Goal: Task Accomplishment & Management: Use online tool/utility

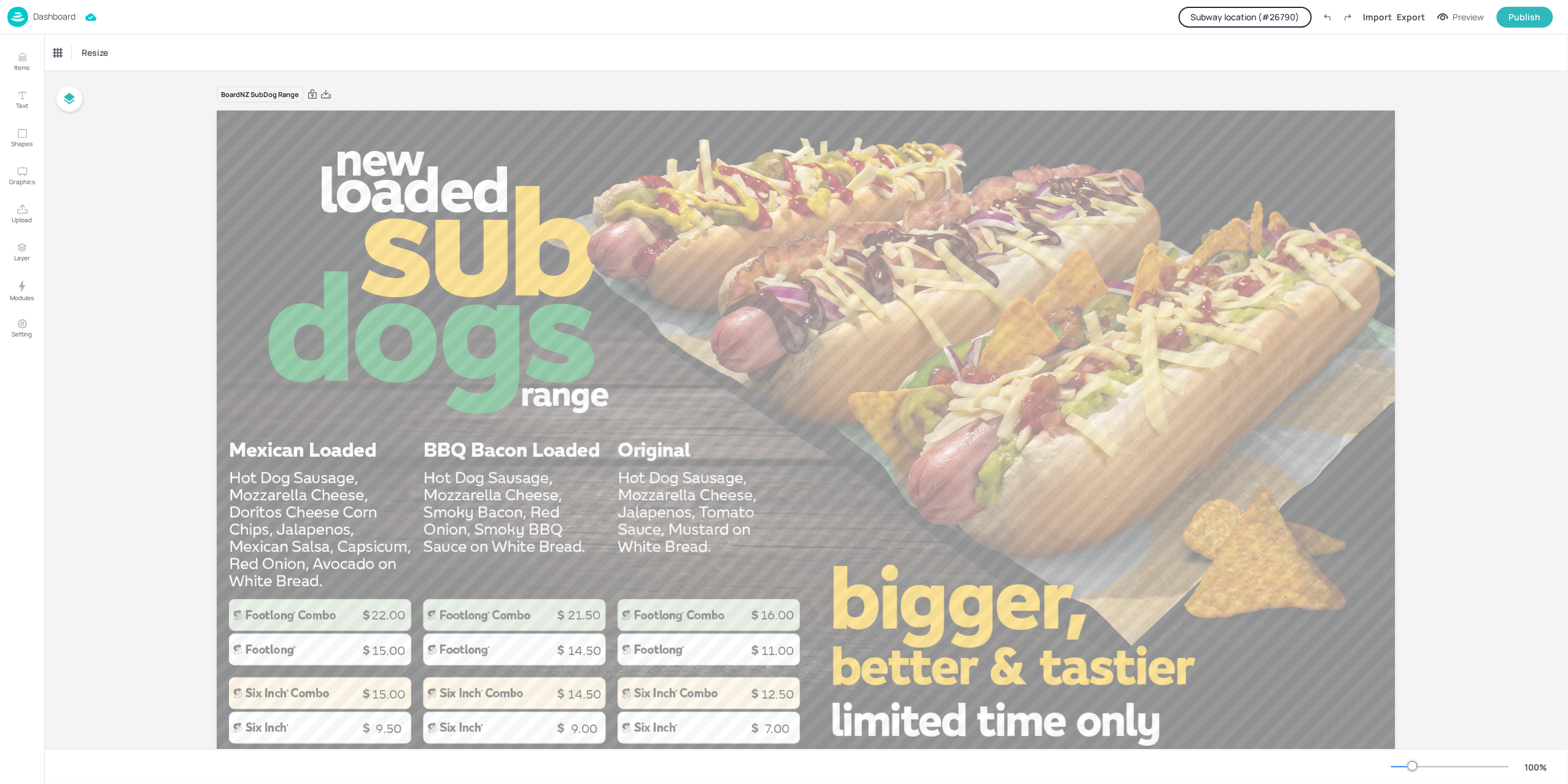
click at [54, 19] on p "Dashboard" at bounding box center [54, 17] width 43 height 8
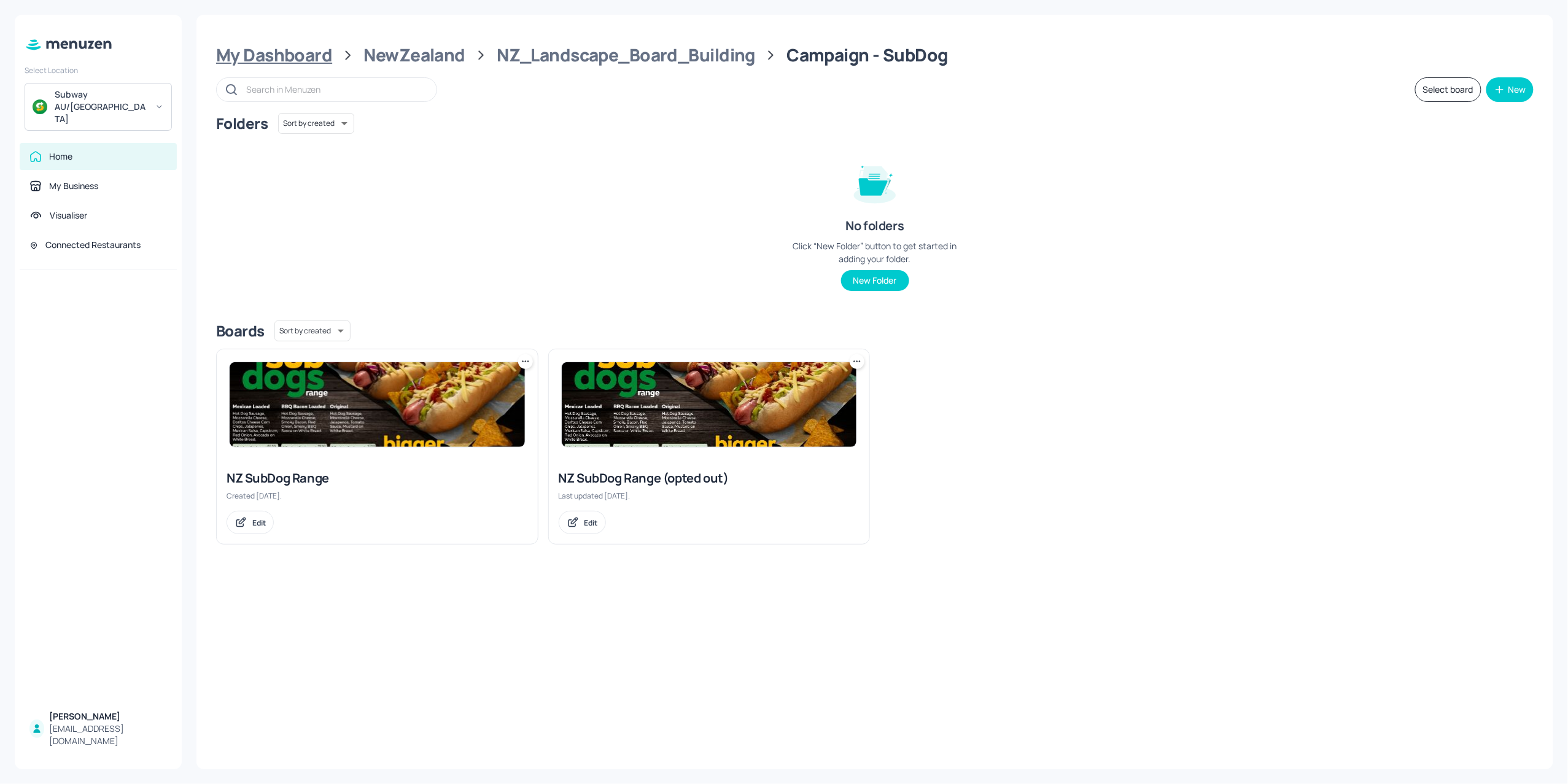
click at [275, 45] on div "My Dashboard" at bounding box center [274, 55] width 116 height 22
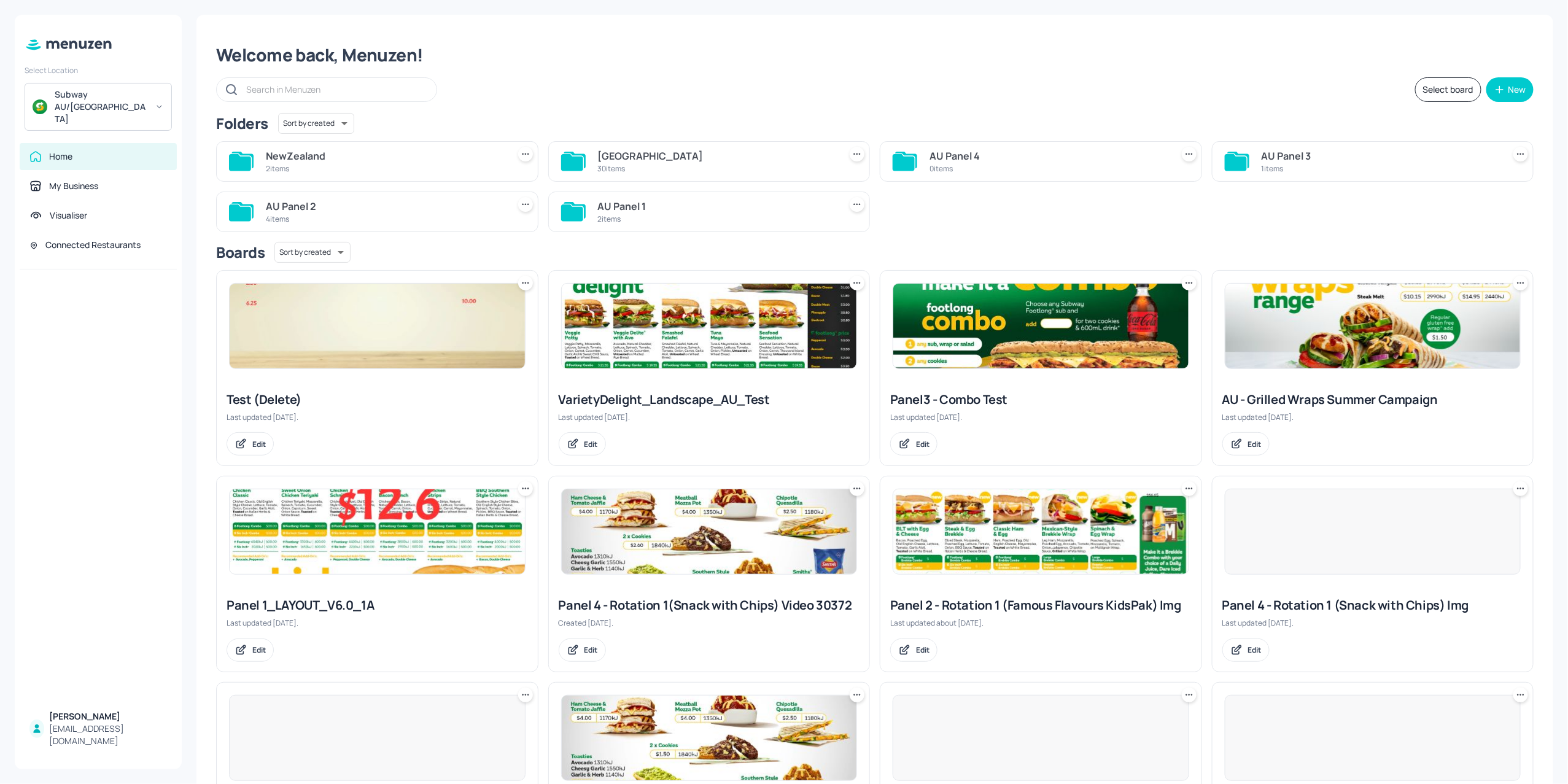
click at [617, 167] on div "30 items" at bounding box center [717, 168] width 238 height 10
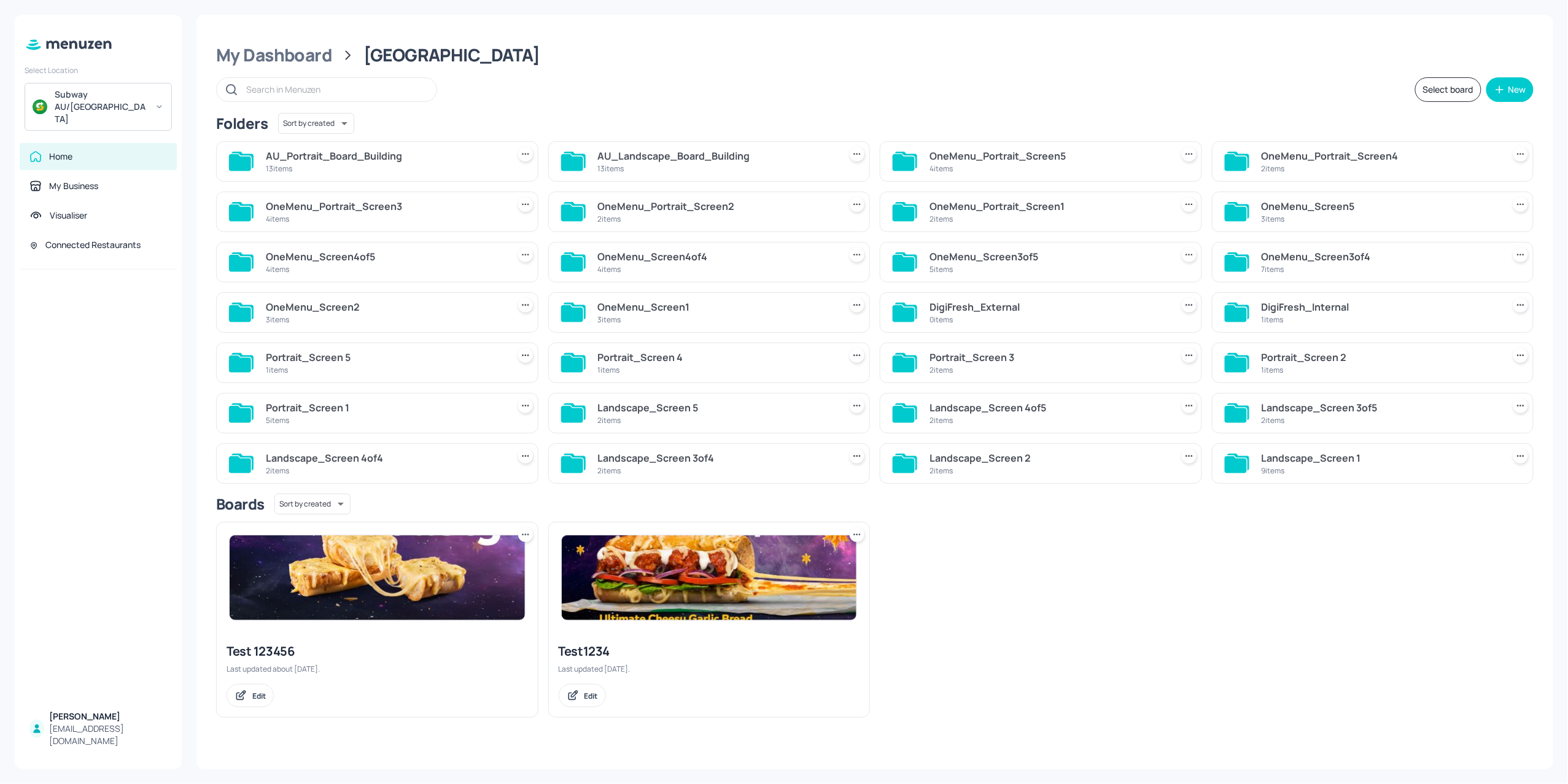
click at [617, 165] on div "13 items" at bounding box center [717, 168] width 238 height 10
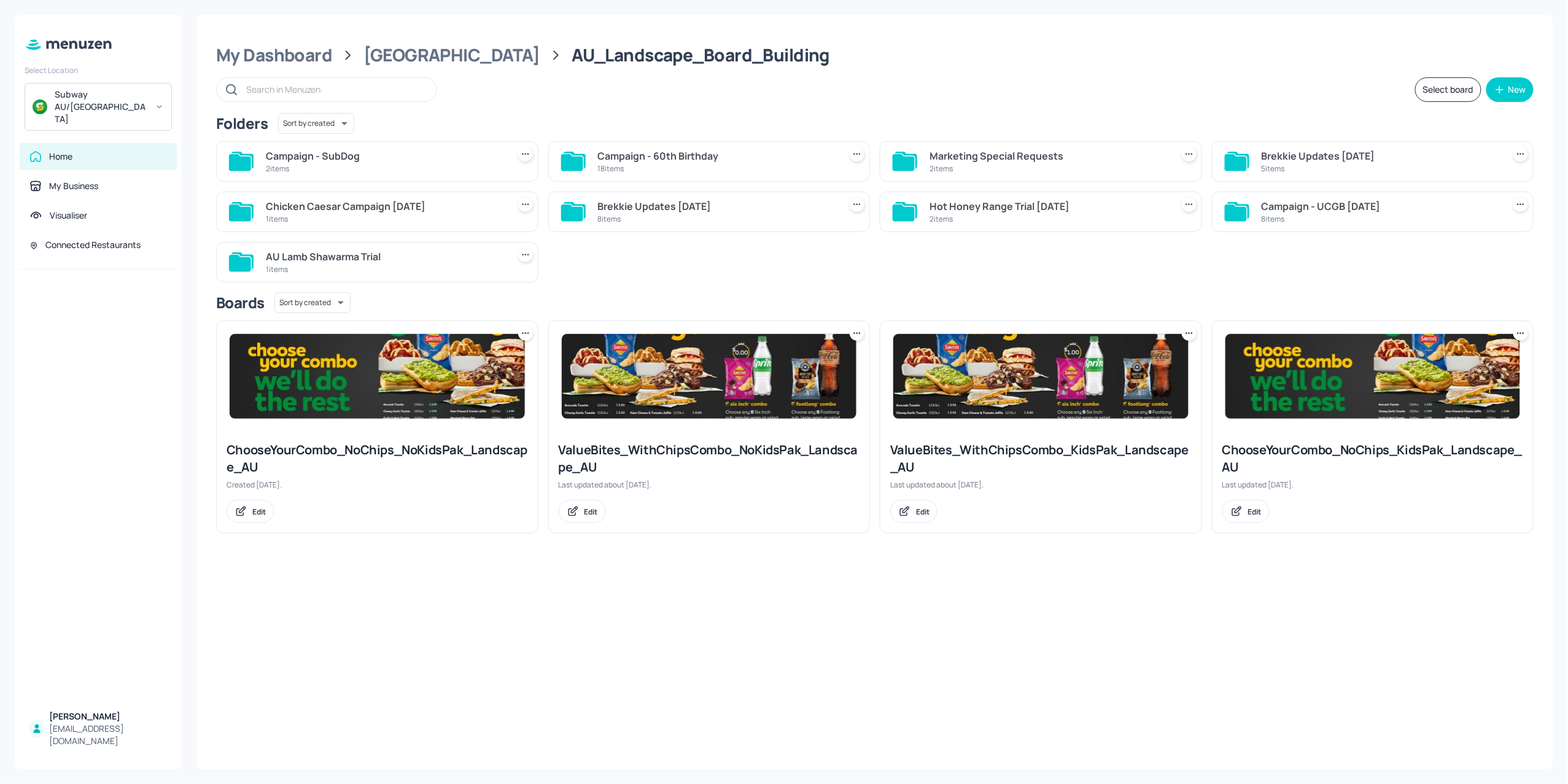
click at [628, 156] on div "Campaign - 60th Birthday" at bounding box center [717, 156] width 238 height 15
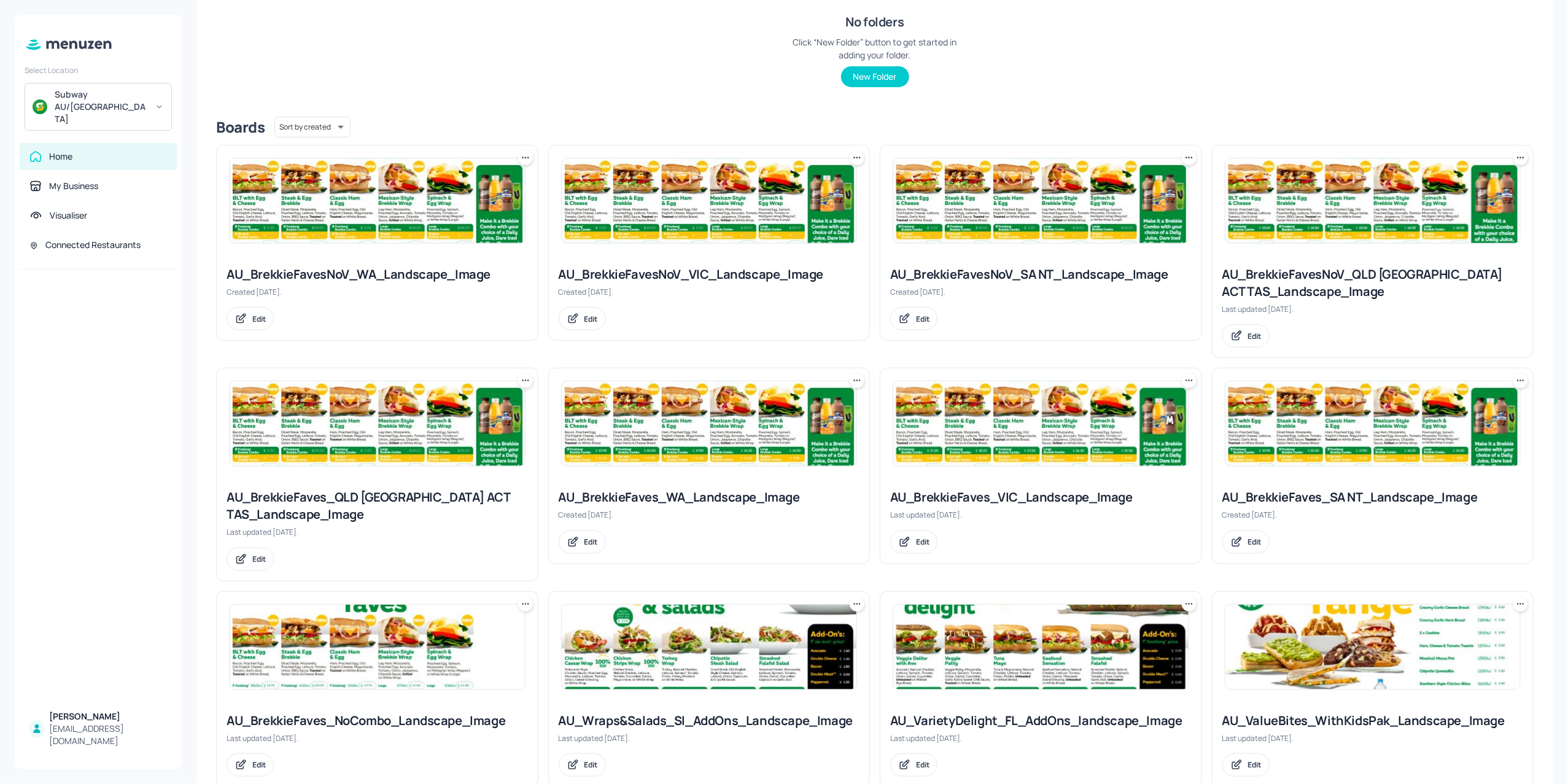
scroll to position [327, 0]
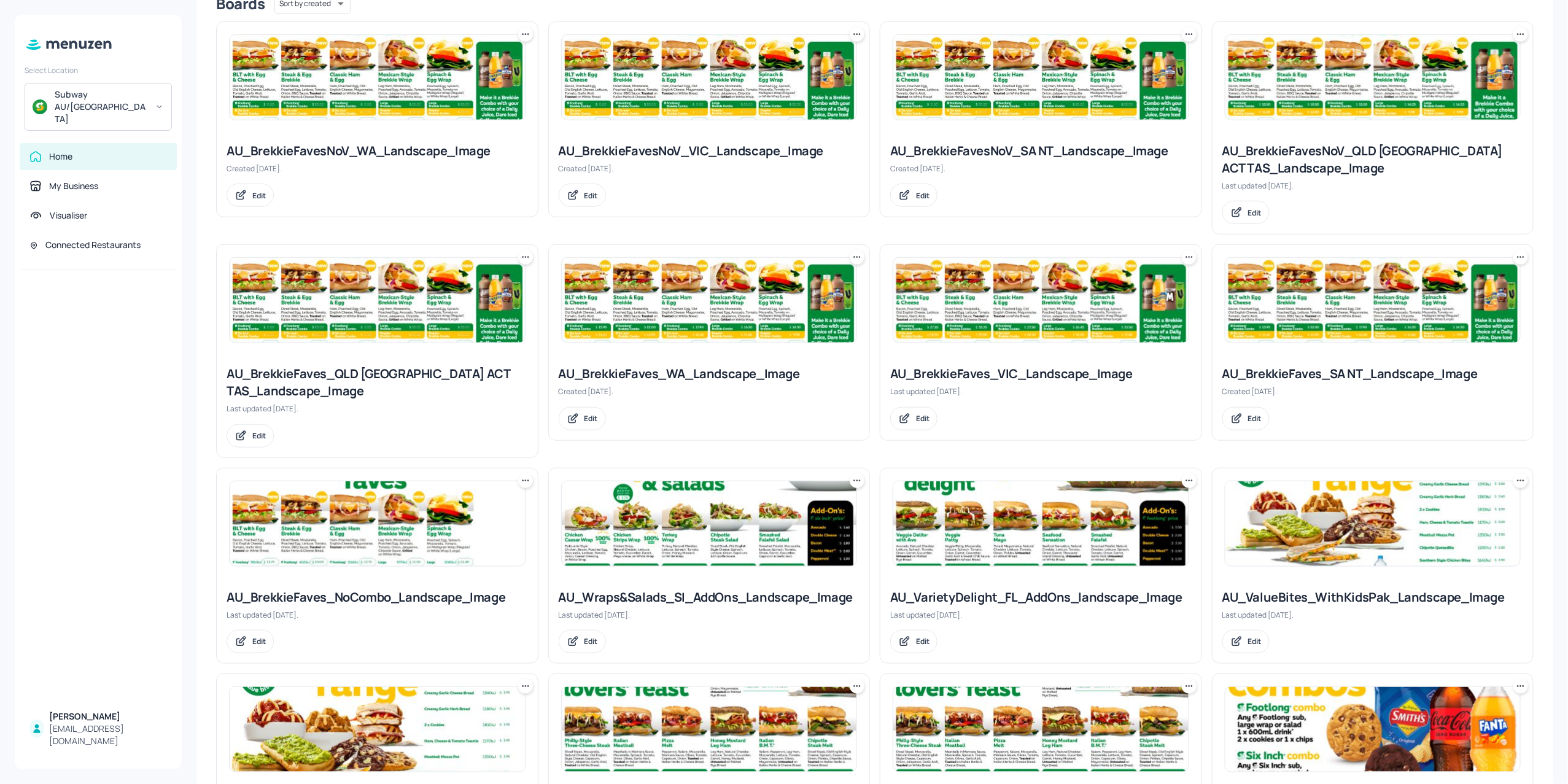
click at [683, 547] on img at bounding box center [709, 523] width 295 height 85
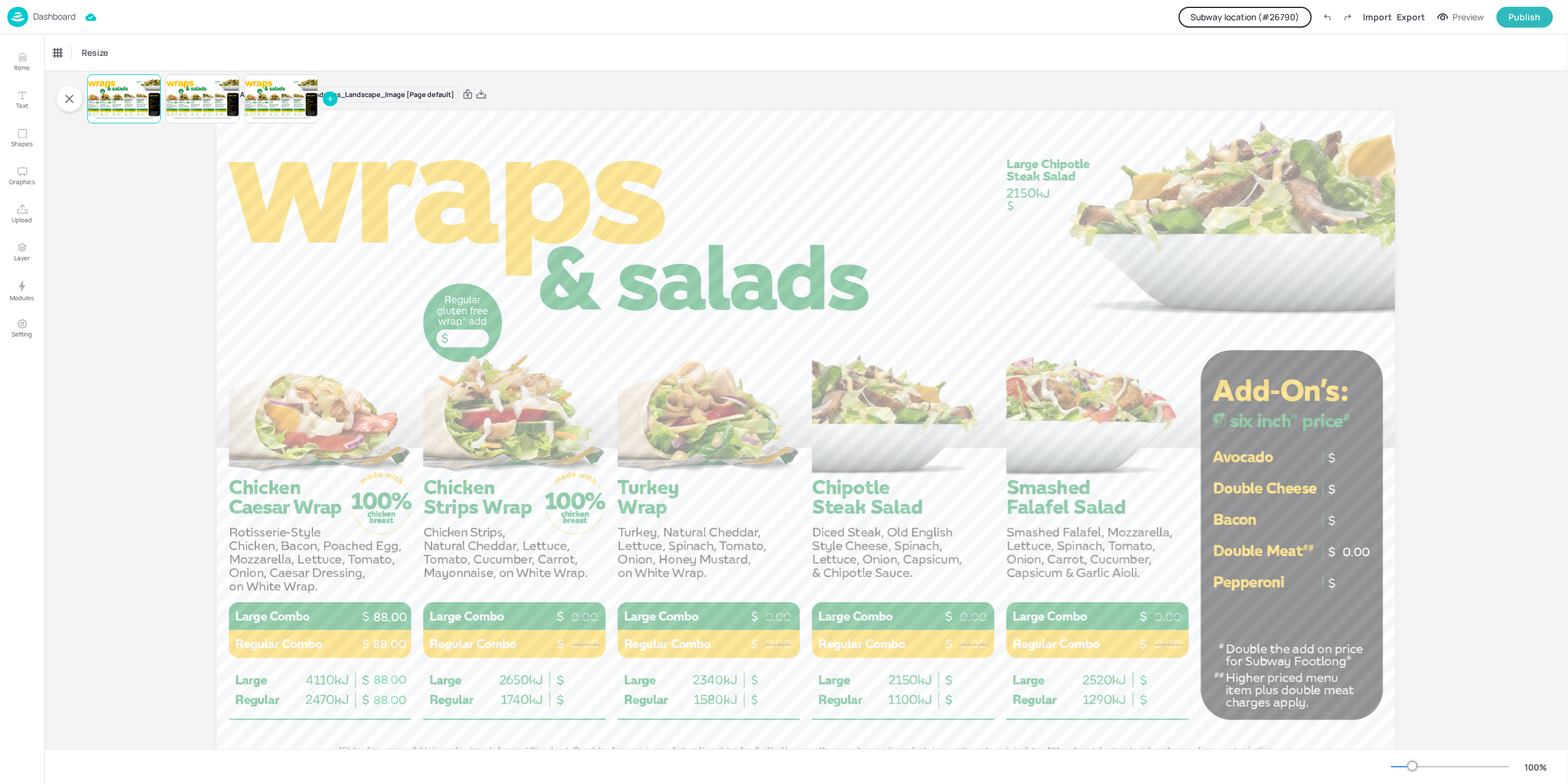
click at [1228, 13] on button "Subway location (# 26790 )" at bounding box center [1244, 17] width 133 height 21
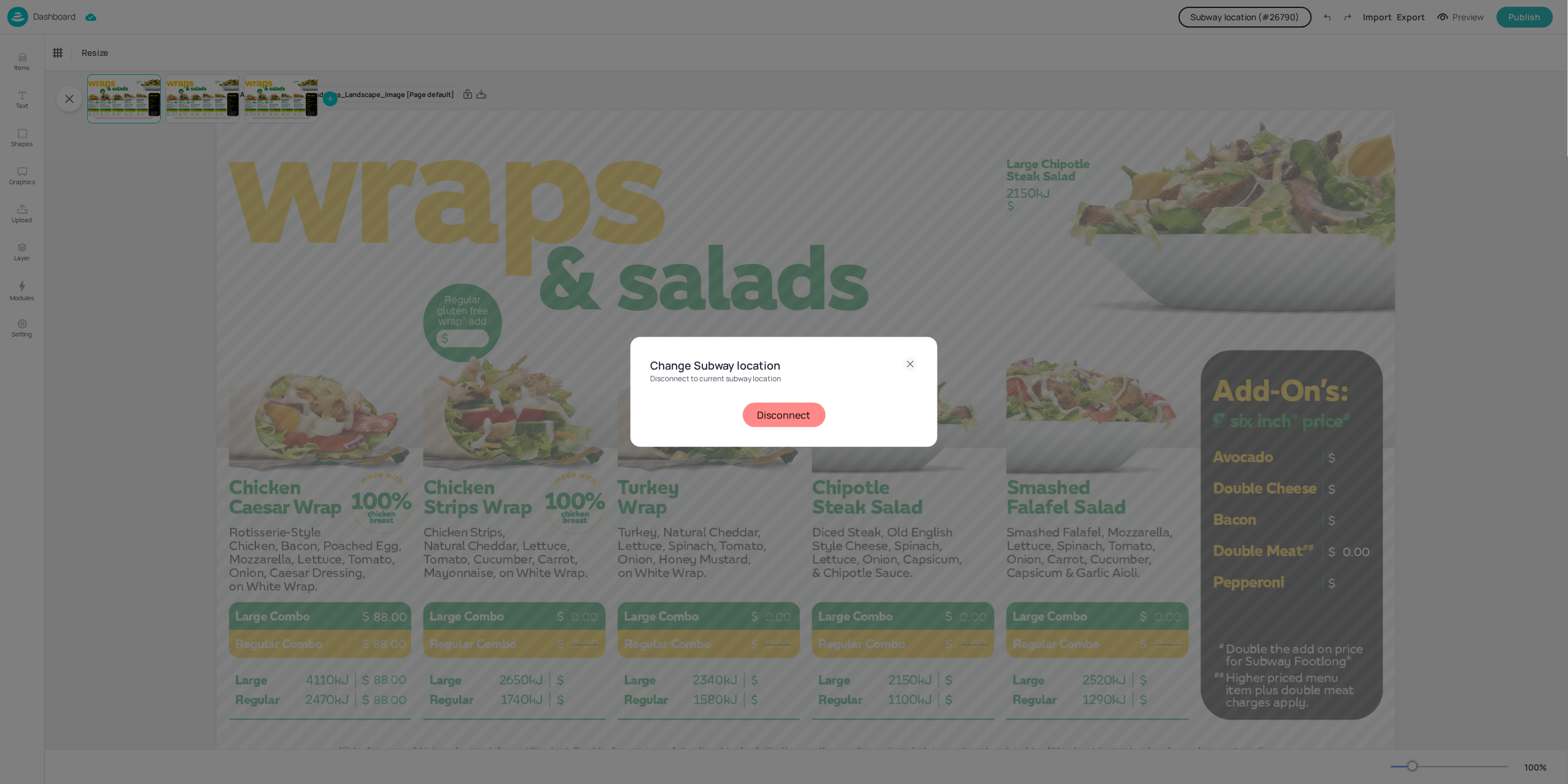
click at [792, 416] on button "Disconnect" at bounding box center [784, 414] width 83 height 24
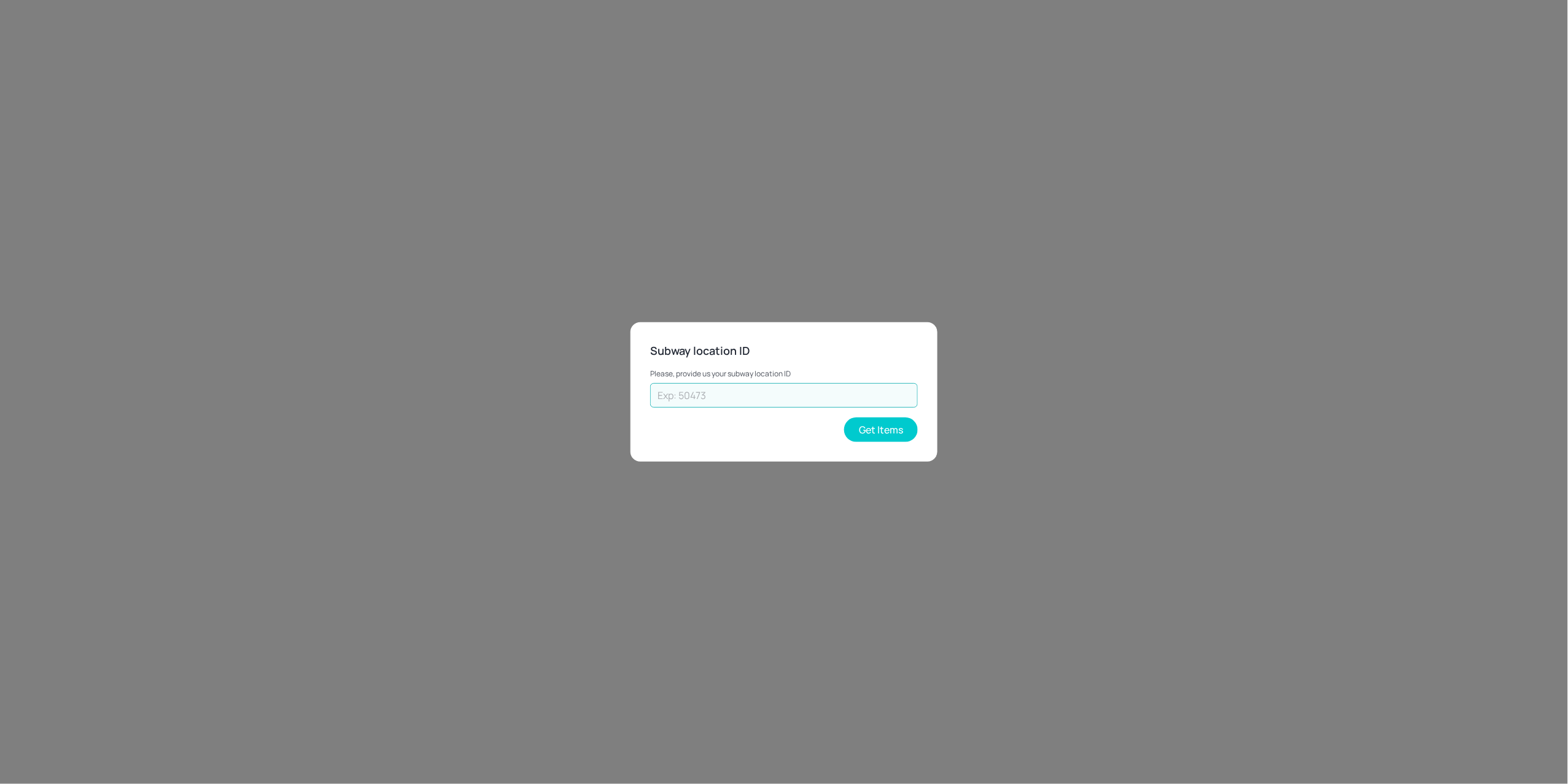
click at [774, 398] on input "text" at bounding box center [784, 395] width 268 height 24
type input "21467"
click at [859, 423] on button "Get Items" at bounding box center [881, 429] width 74 height 24
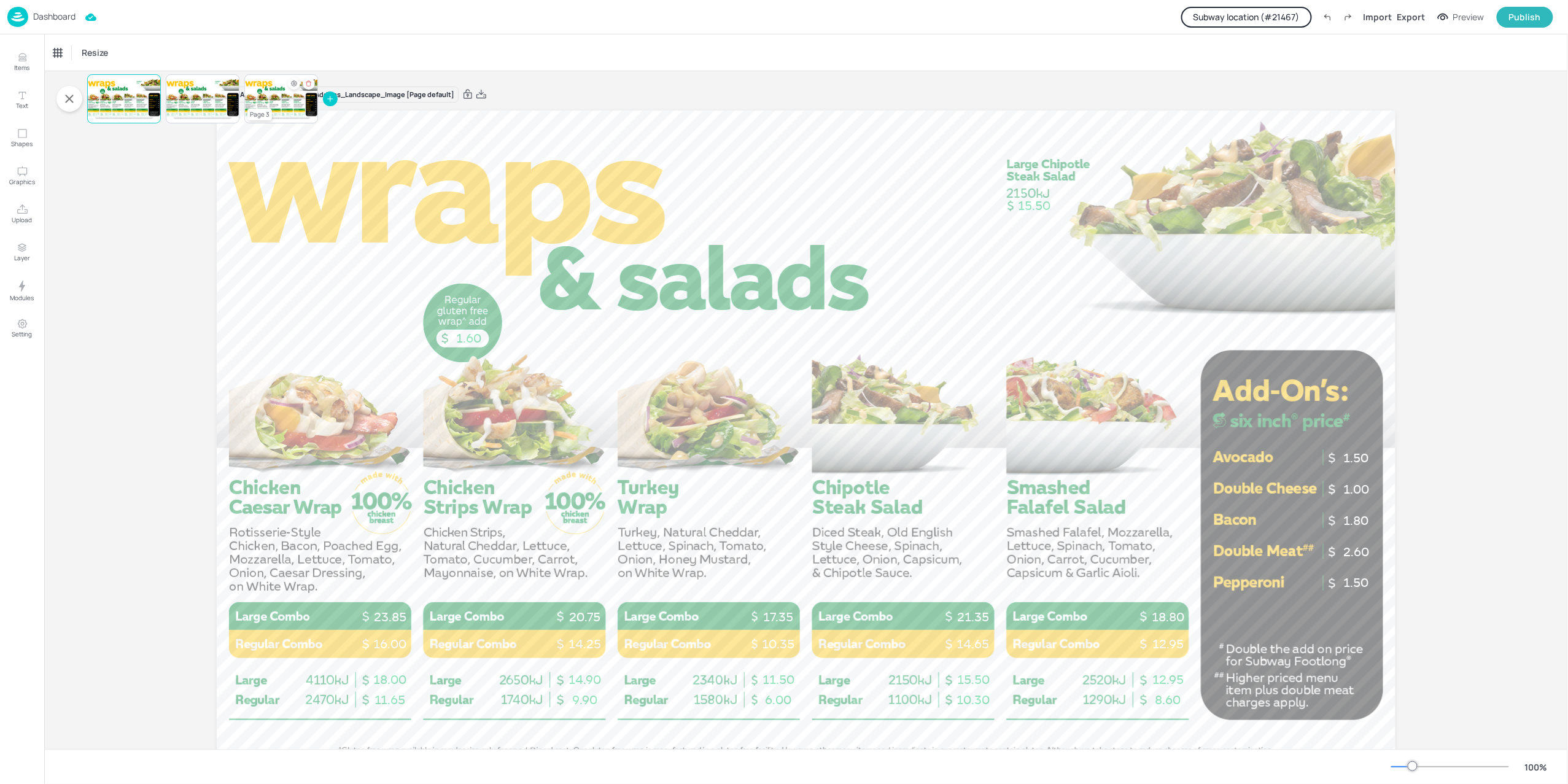
click at [276, 116] on div at bounding box center [281, 99] width 74 height 42
click at [1350, 594] on span "1.00" at bounding box center [1355, 597] width 26 height 15
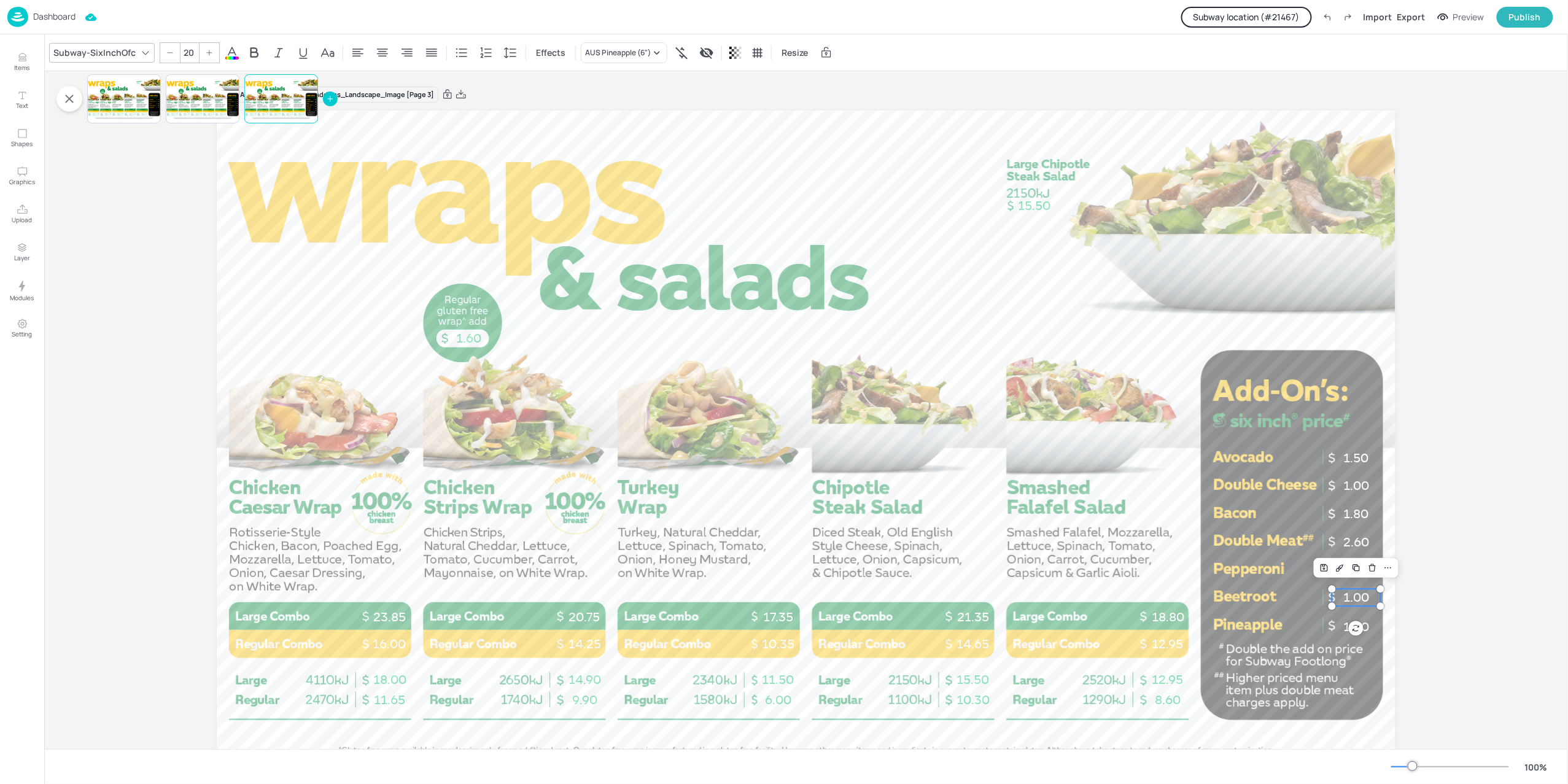
click at [49, 16] on p "Dashboard" at bounding box center [54, 17] width 43 height 8
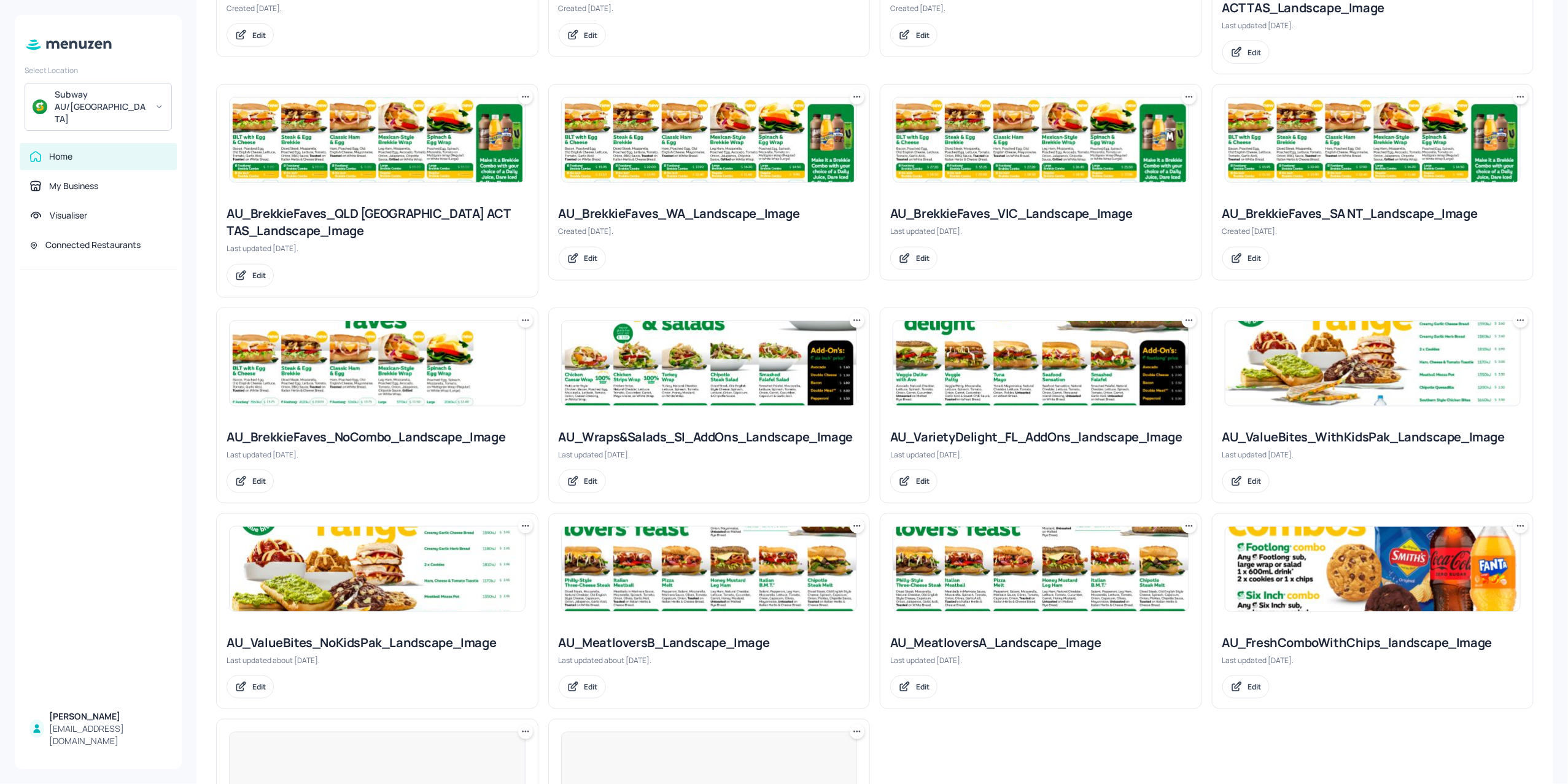
scroll to position [491, 0]
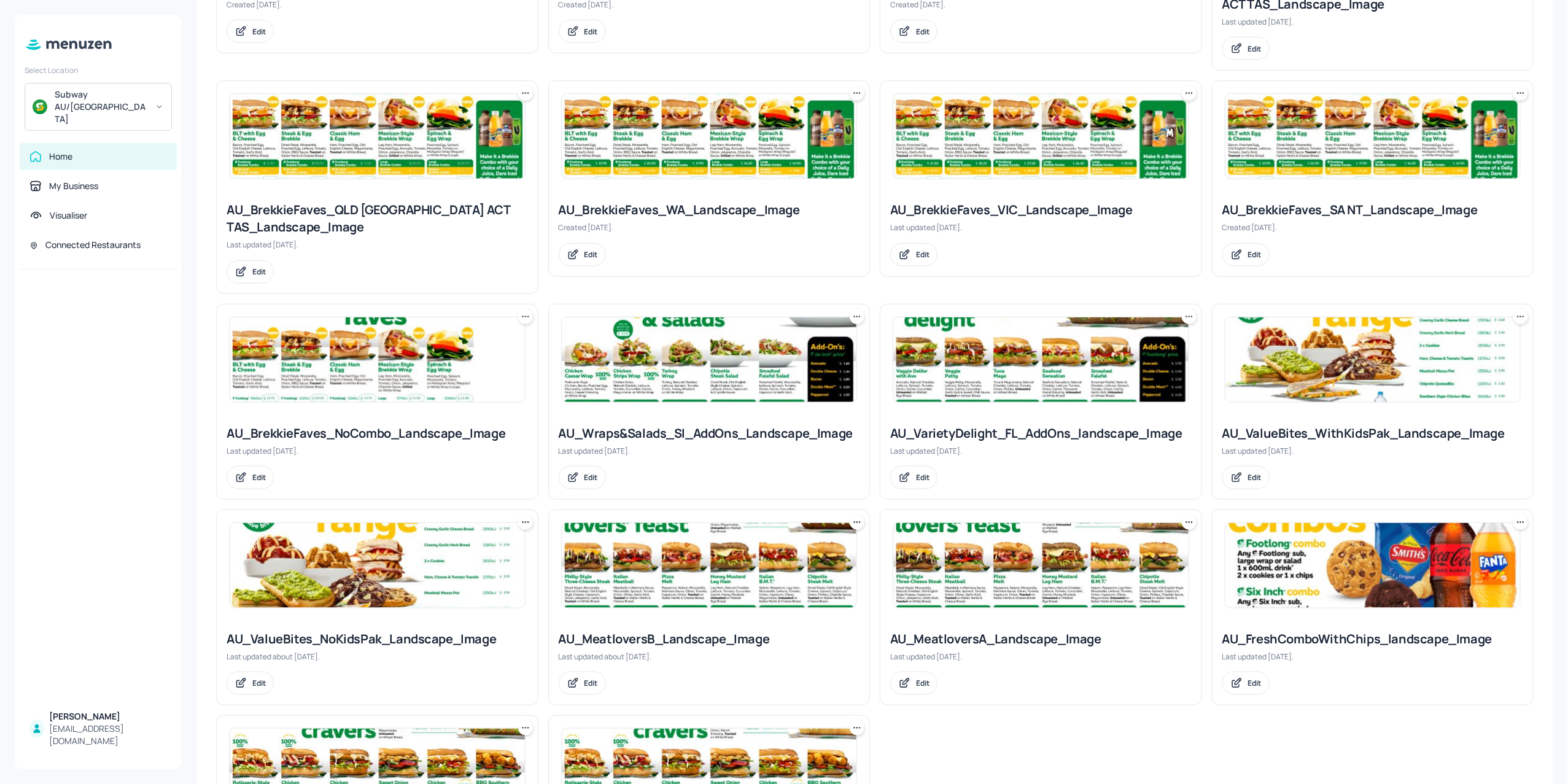
click at [999, 378] on img at bounding box center [1040, 359] width 295 height 85
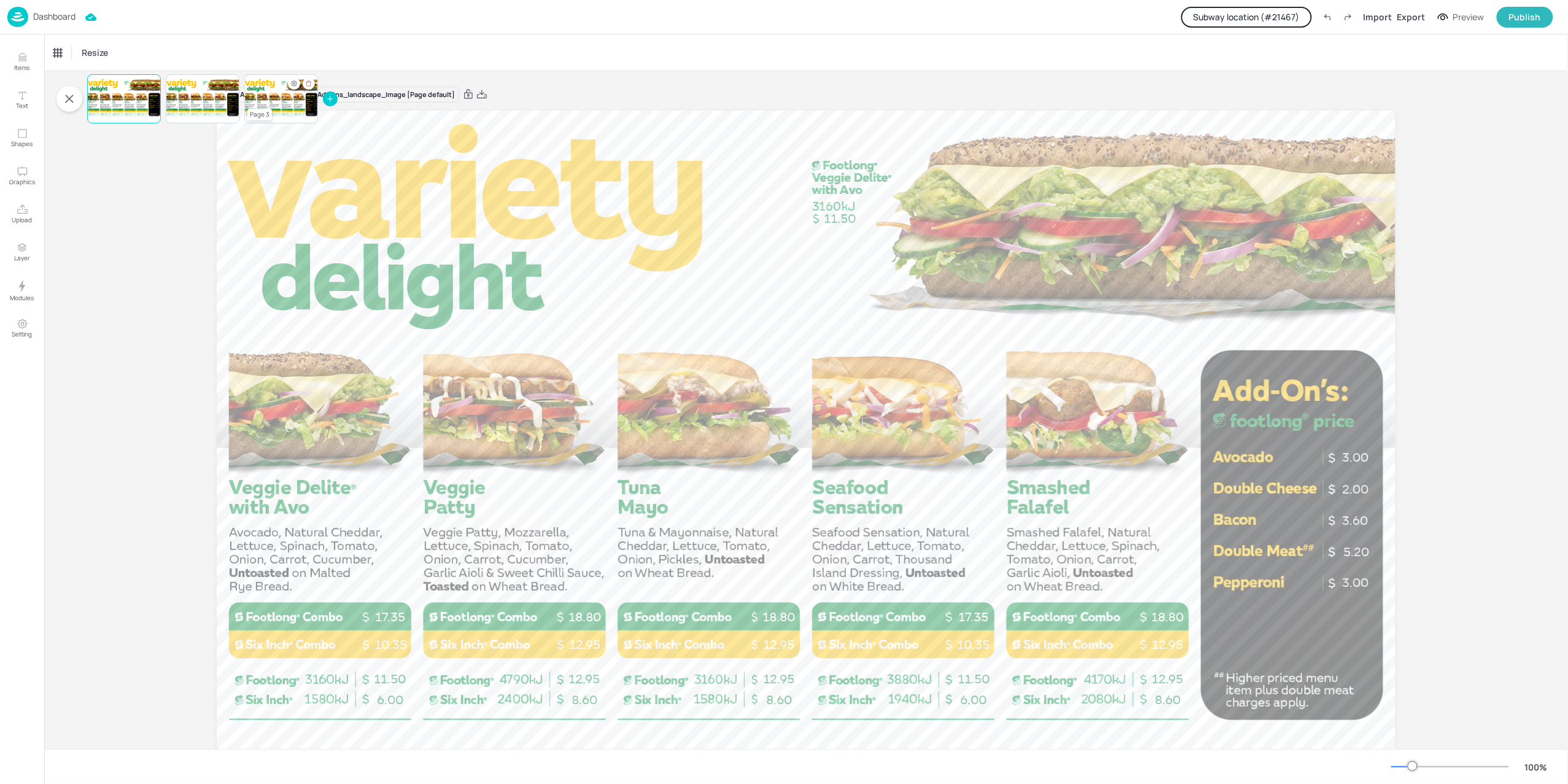
click at [284, 97] on div at bounding box center [281, 99] width 74 height 42
click at [43, 18] on p "Dashboard" at bounding box center [54, 17] width 43 height 8
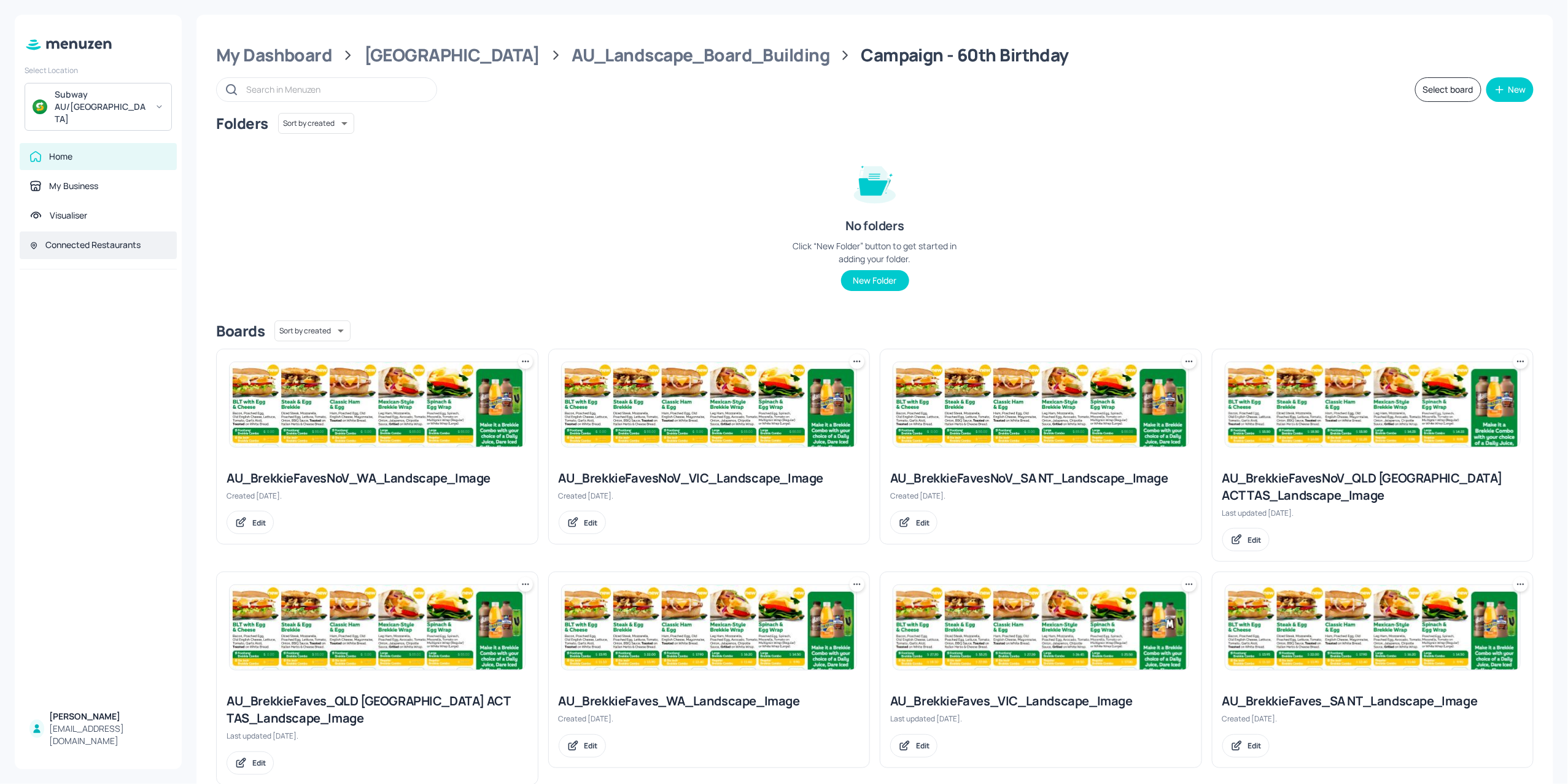
drag, startPoint x: 92, startPoint y: 238, endPoint x: 95, endPoint y: 227, distance: 11.4
click at [94, 233] on div "Home My Business Visualiser Connected Restaurants" at bounding box center [99, 206] width 167 height 126
click at [94, 238] on div "Connected Restaurants" at bounding box center [93, 244] width 95 height 13
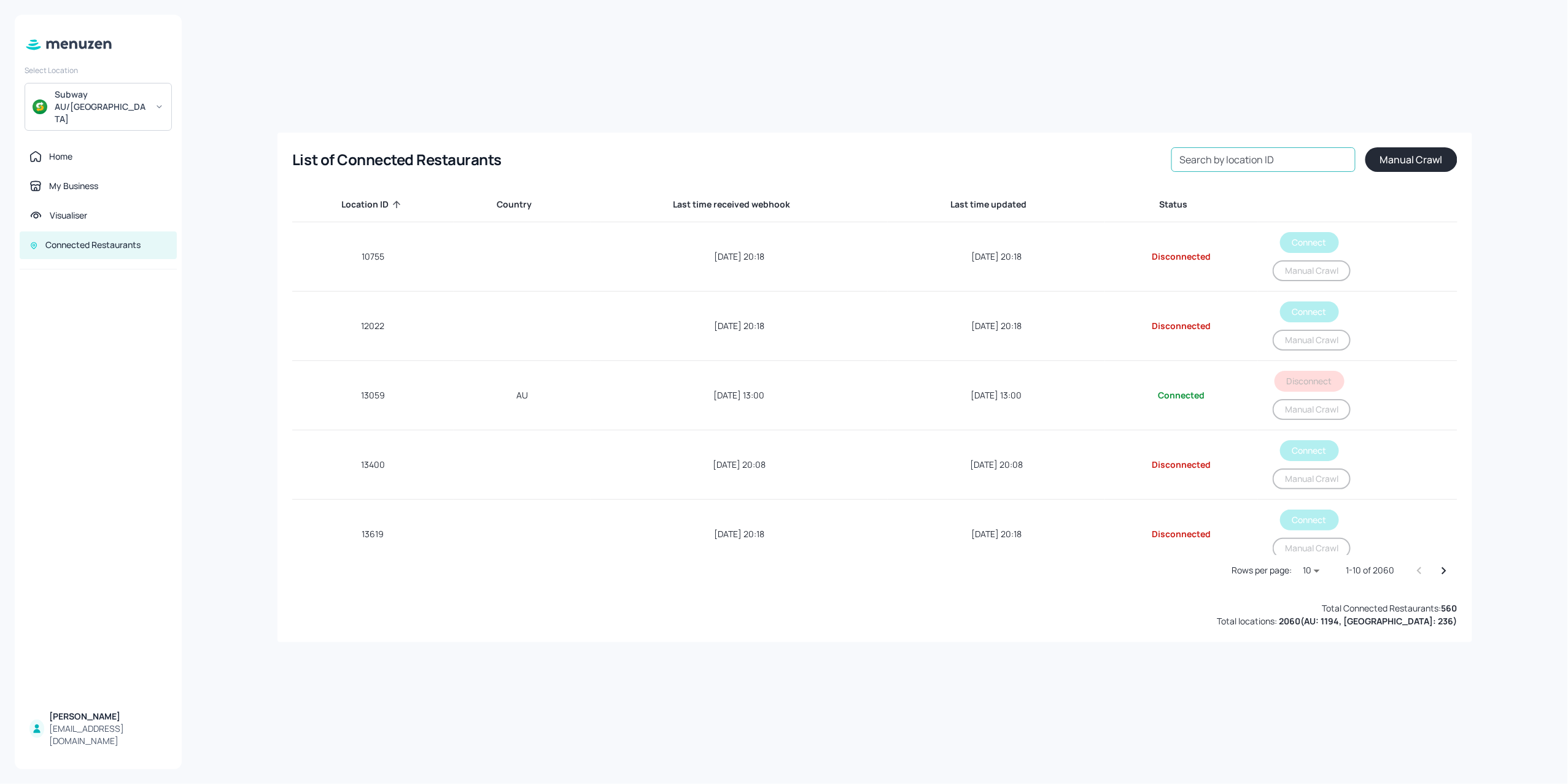
click at [1258, 161] on input "Search by location ID" at bounding box center [1263, 159] width 184 height 24
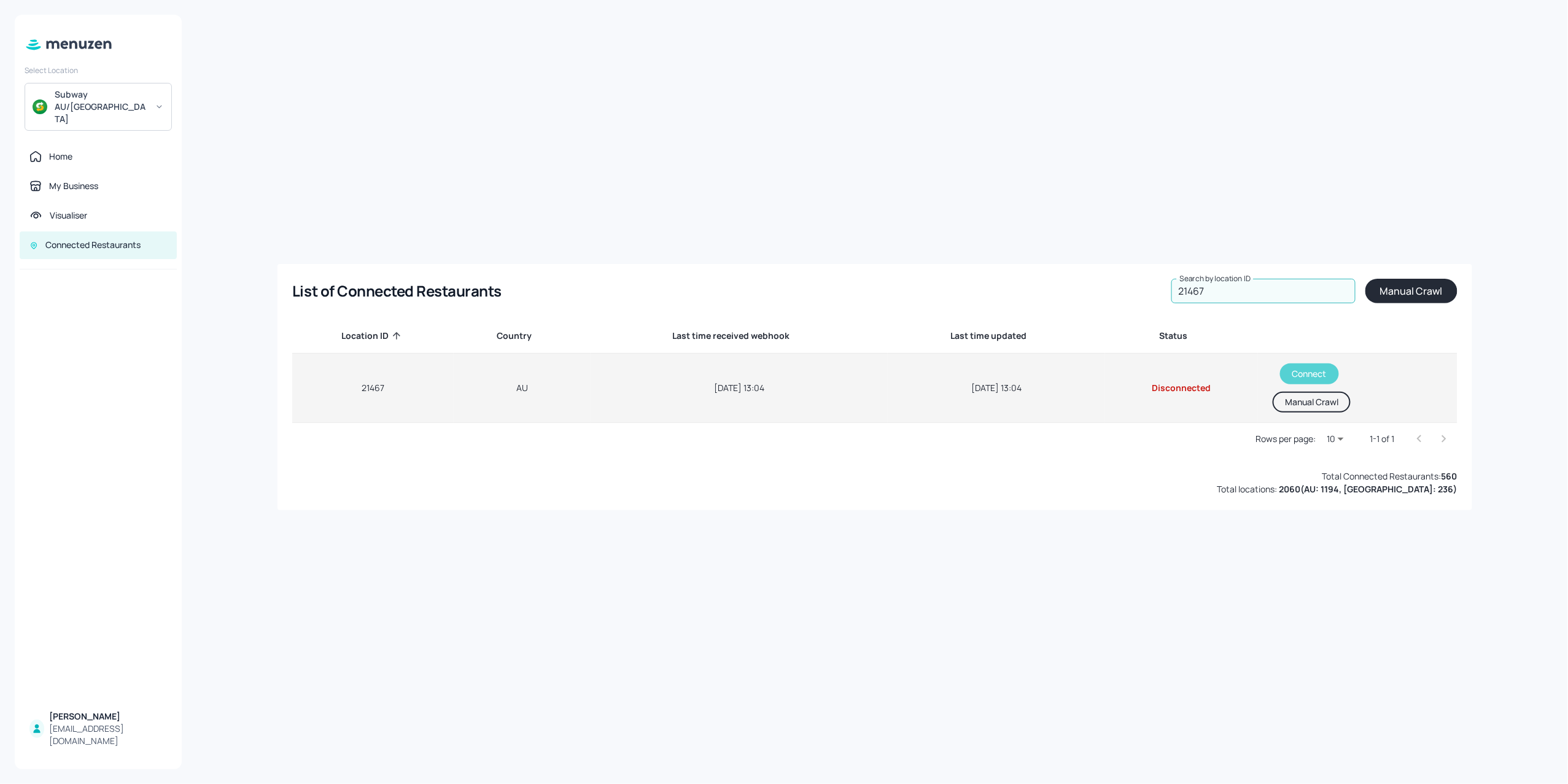
type input "21467"
click at [1306, 367] on button "Connect" at bounding box center [1309, 373] width 59 height 21
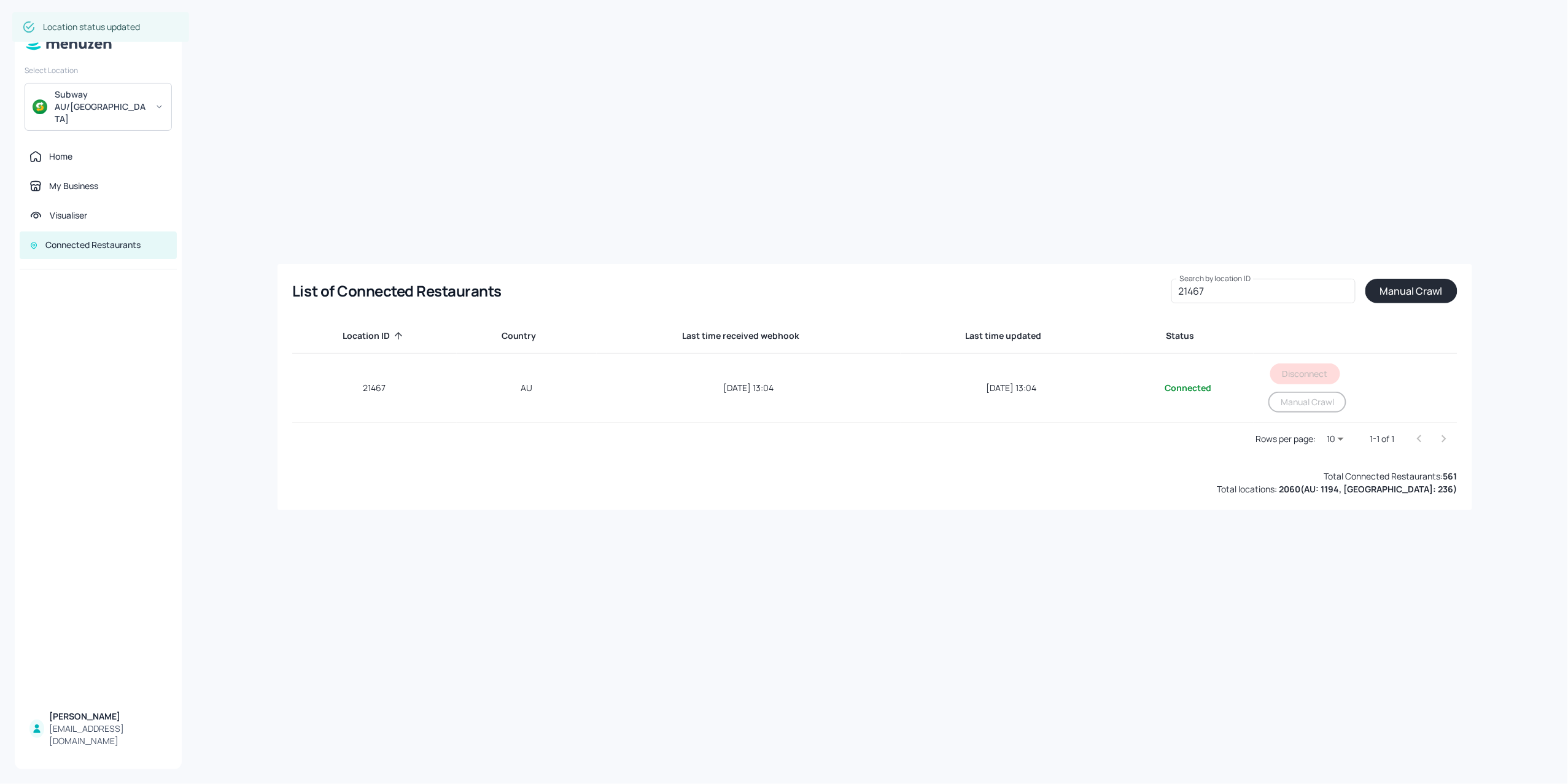
click at [1406, 286] on button "Manual Crawl" at bounding box center [1411, 290] width 92 height 24
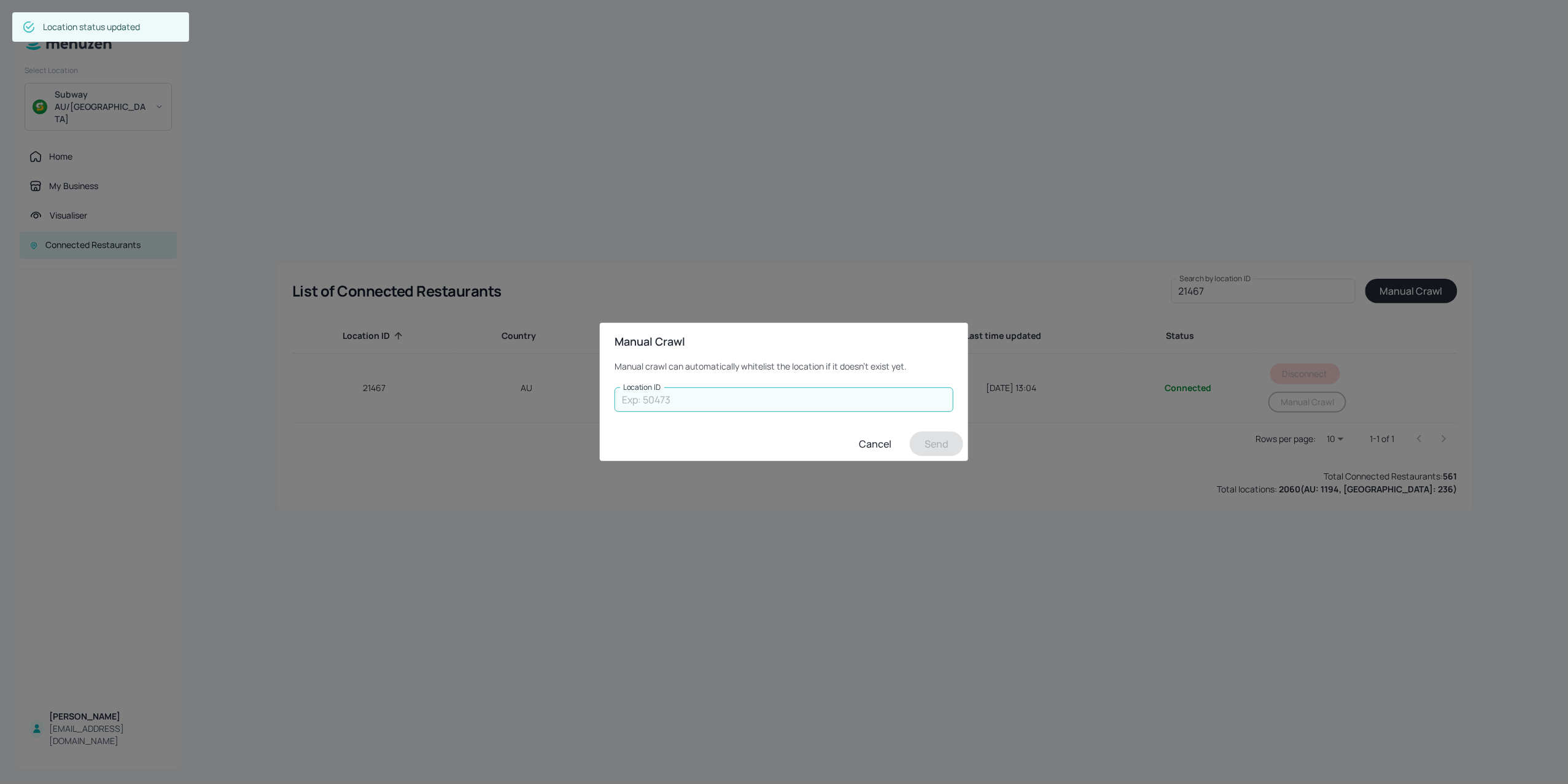
click at [845, 403] on input "Location ID" at bounding box center [783, 399] width 339 height 24
type input "21467"
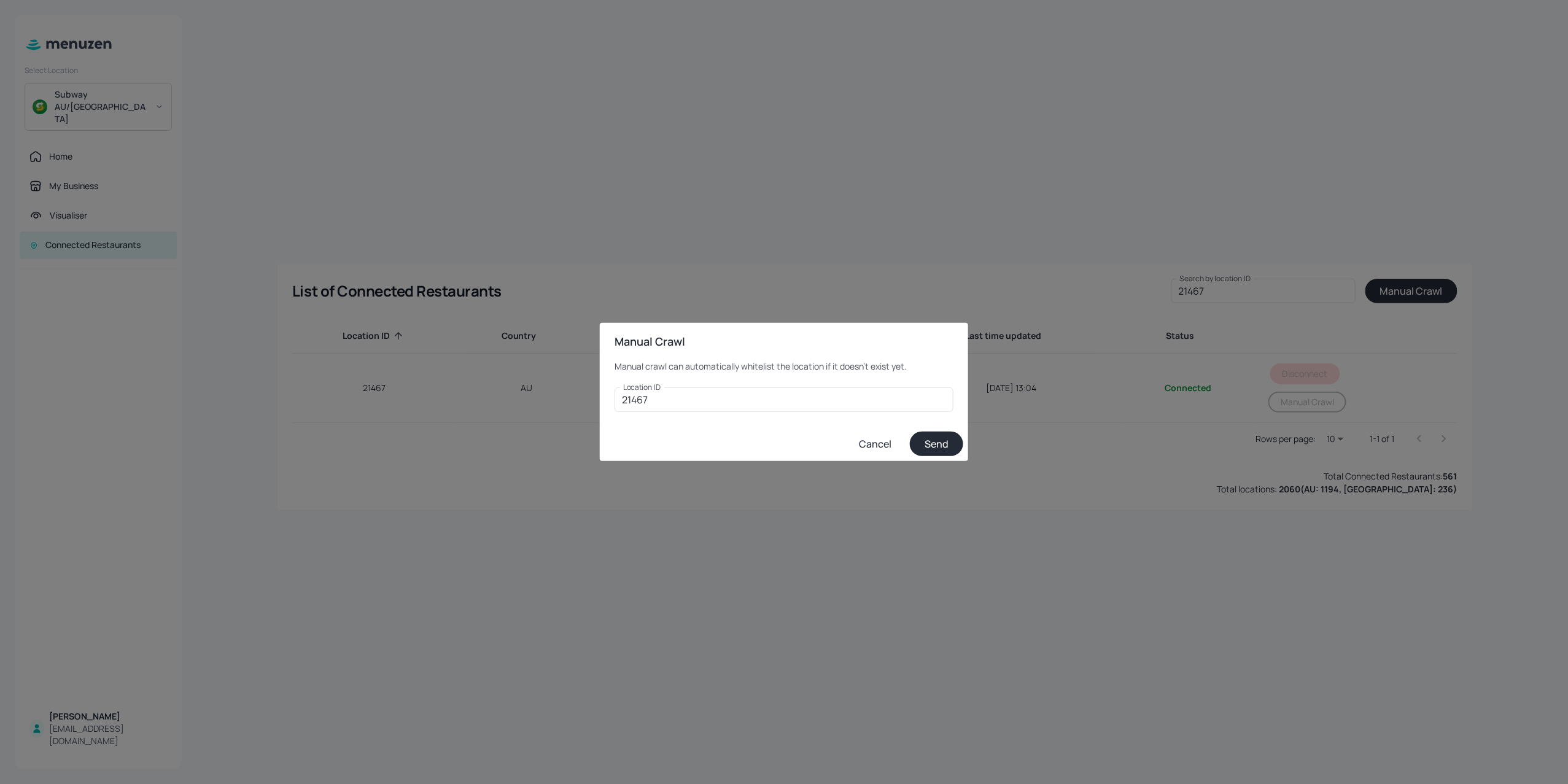
click at [948, 453] on button "Send" at bounding box center [936, 443] width 54 height 24
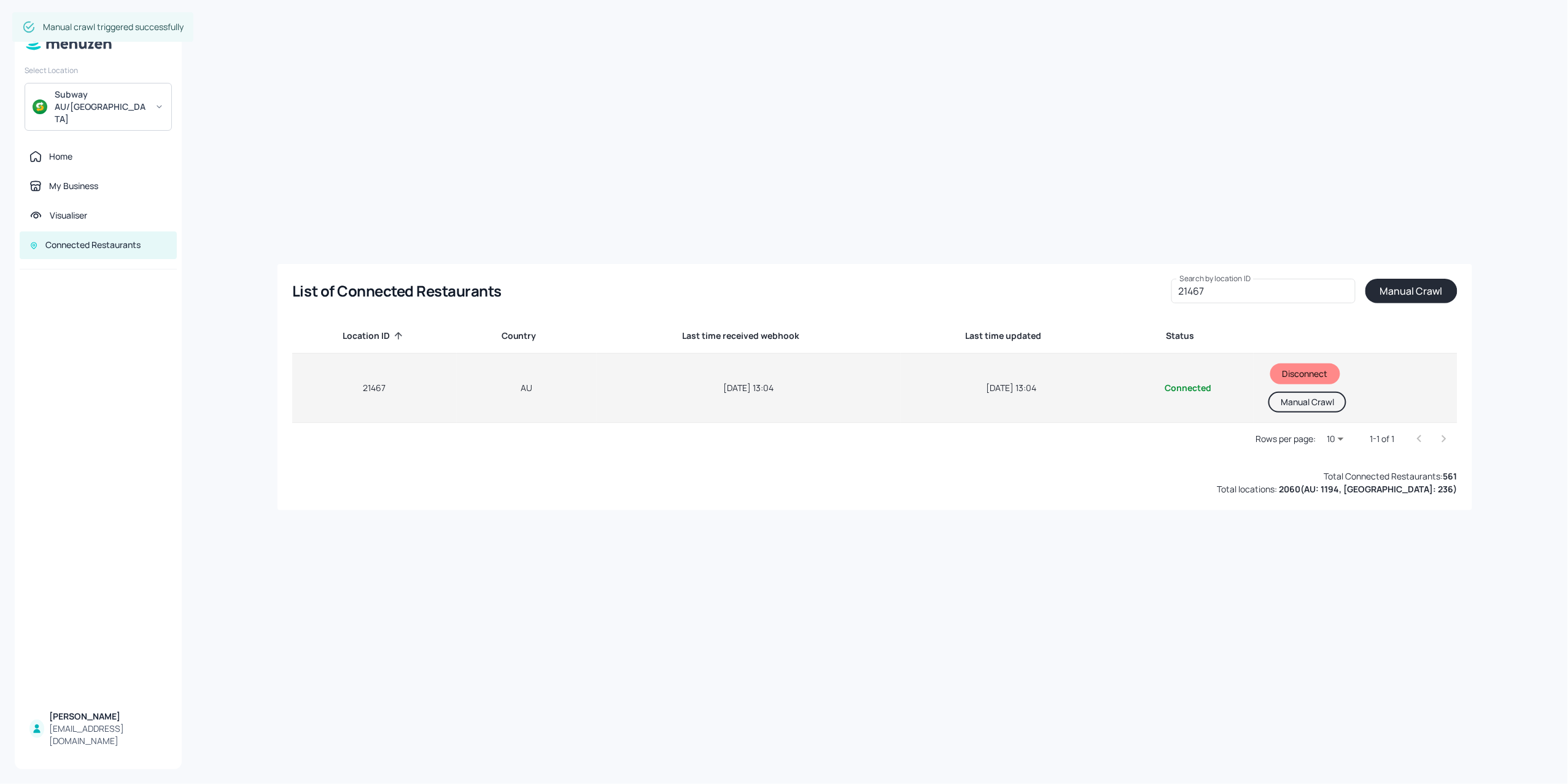
click at [1298, 398] on button "Manual Crawl" at bounding box center [1307, 402] width 78 height 21
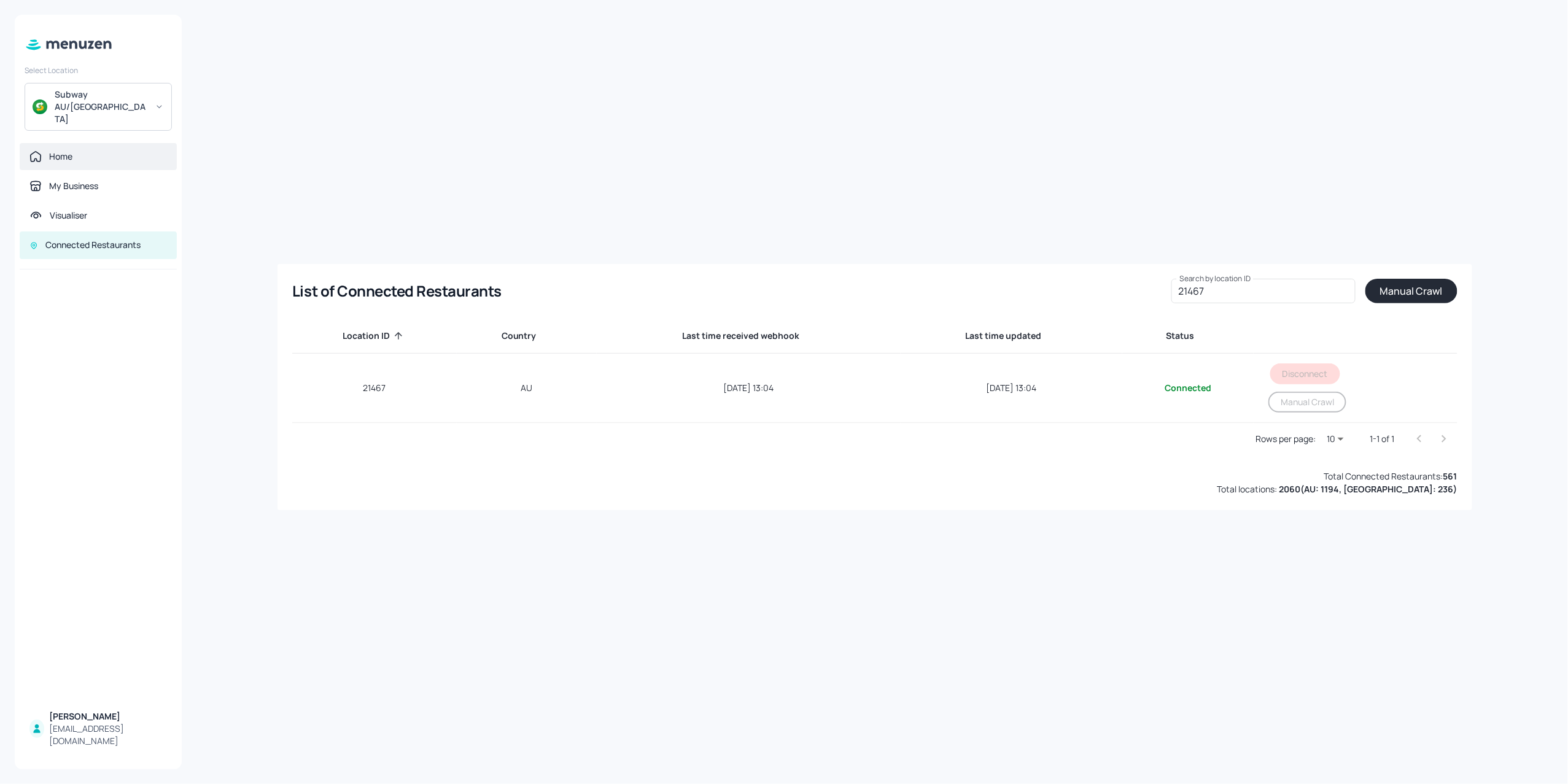
click at [59, 151] on div "Home" at bounding box center [61, 156] width 23 height 13
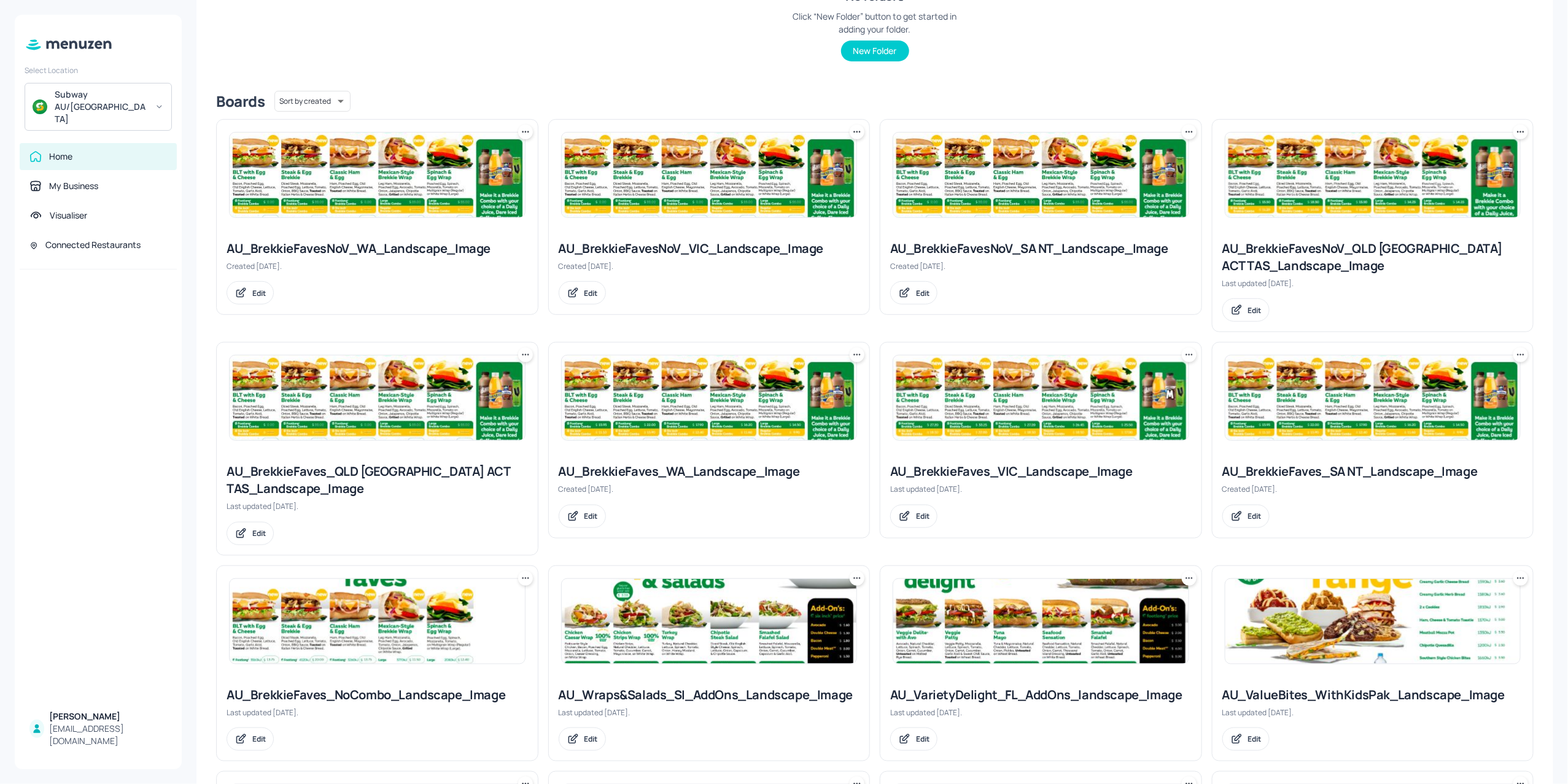
scroll to position [491, 0]
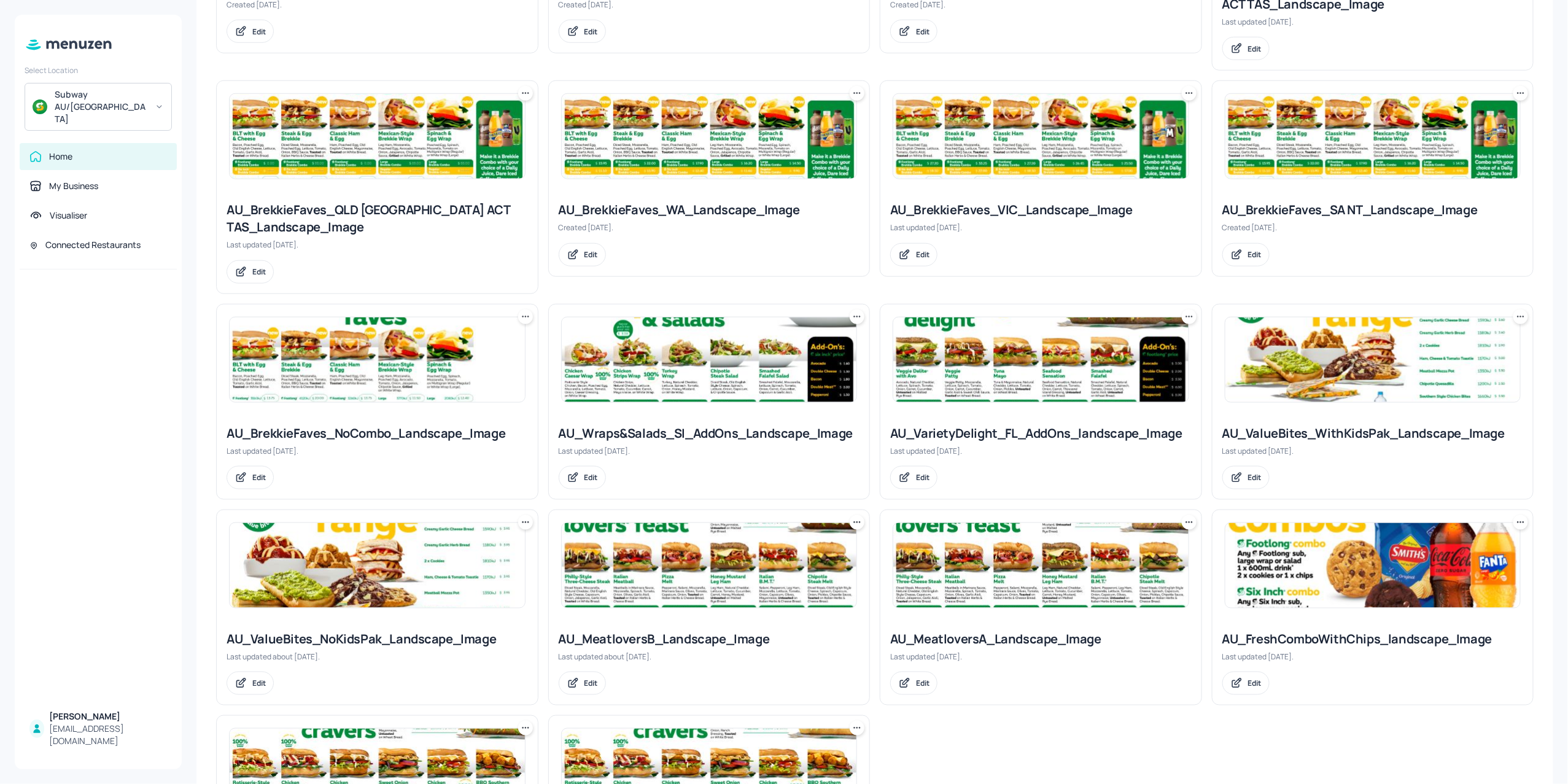
click at [672, 402] on div at bounding box center [709, 360] width 296 height 86
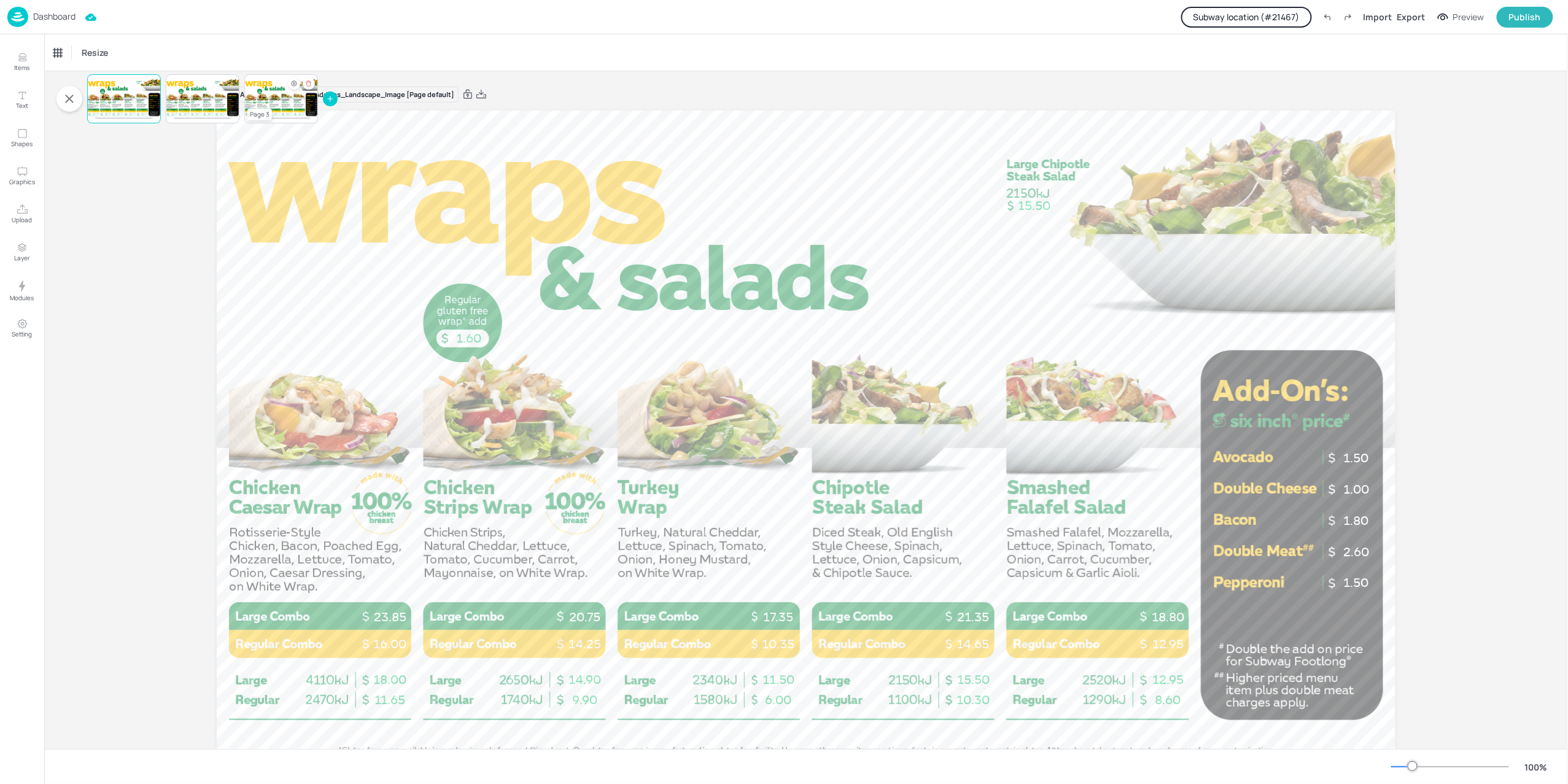
click at [279, 100] on div at bounding box center [281, 99] width 74 height 42
click at [54, 18] on p "Dashboard" at bounding box center [54, 17] width 43 height 8
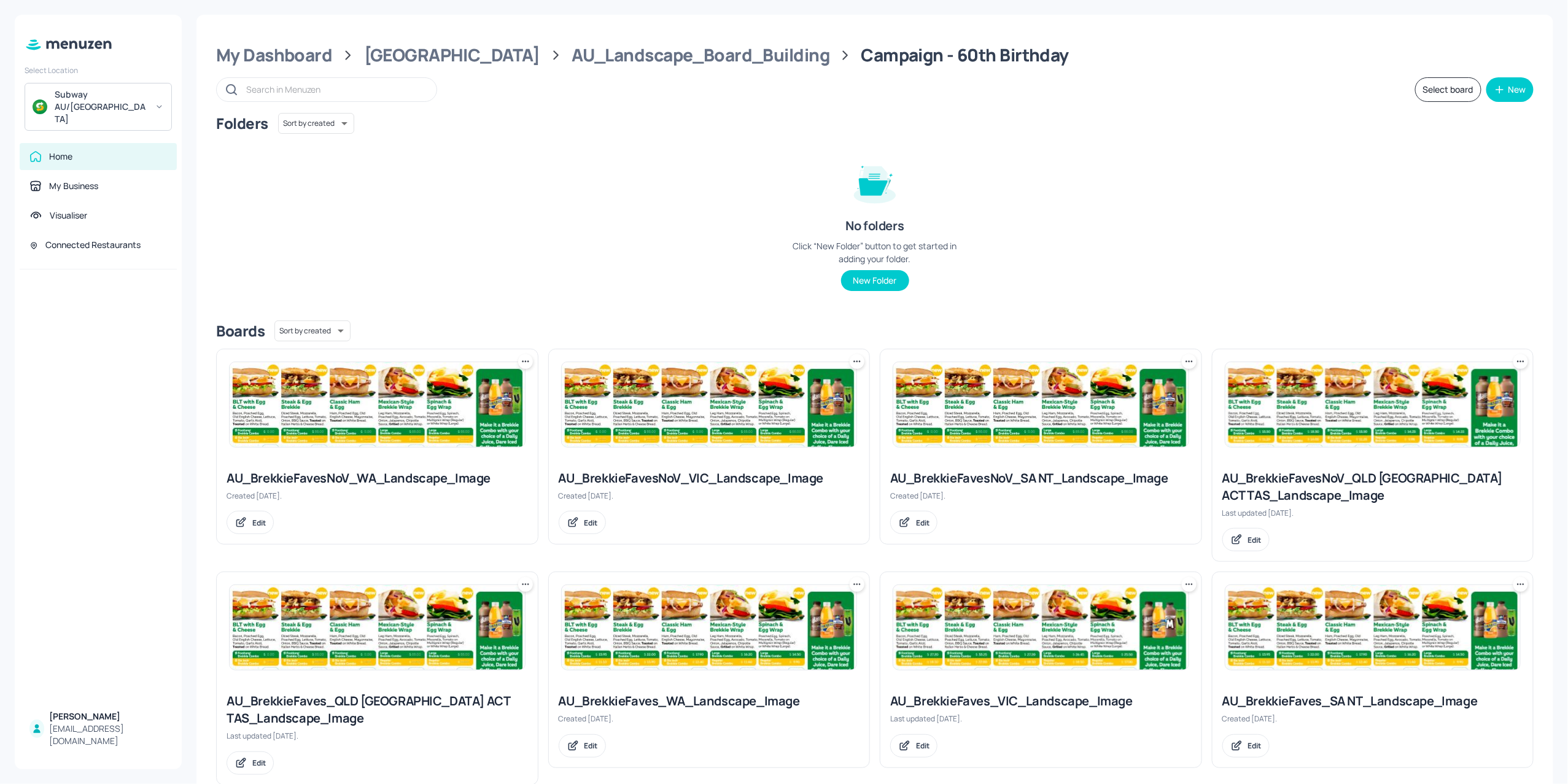
click at [507, 249] on div "Folders Sort by created id ​ No folders Click “New Folder” button to get starte…" at bounding box center [874, 212] width 1317 height 197
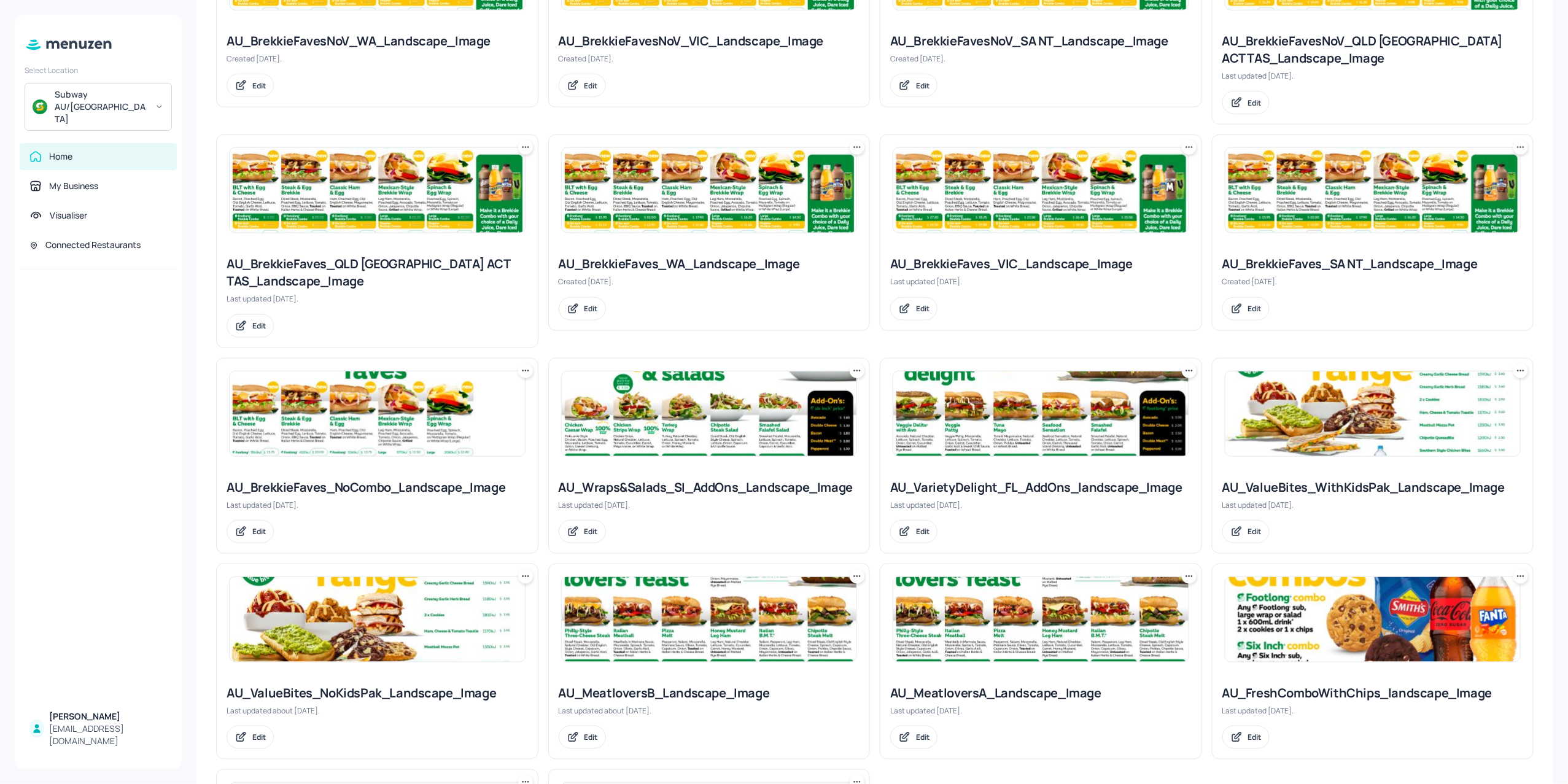
scroll to position [491, 0]
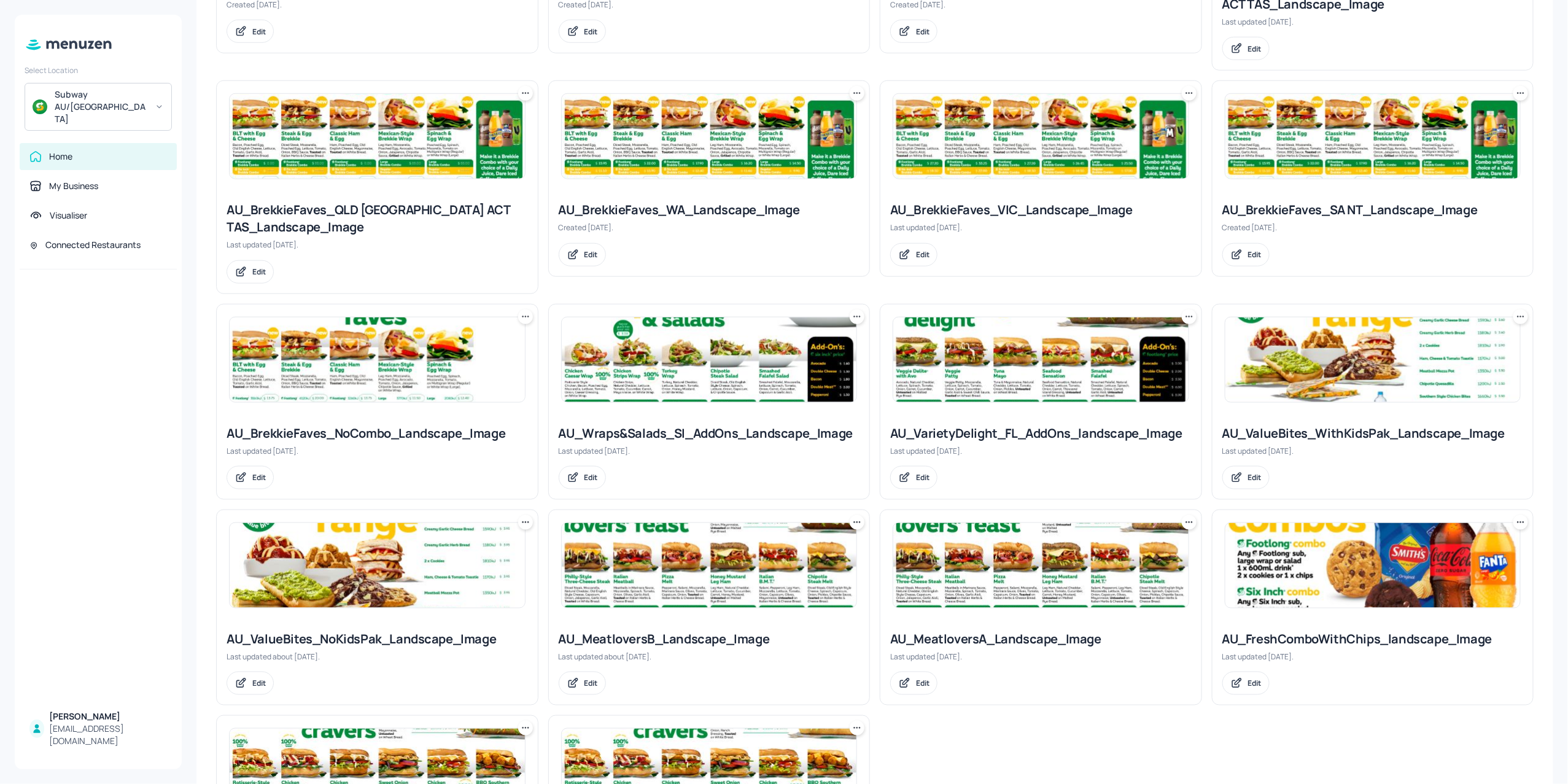
click at [720, 402] on div at bounding box center [709, 360] width 296 height 86
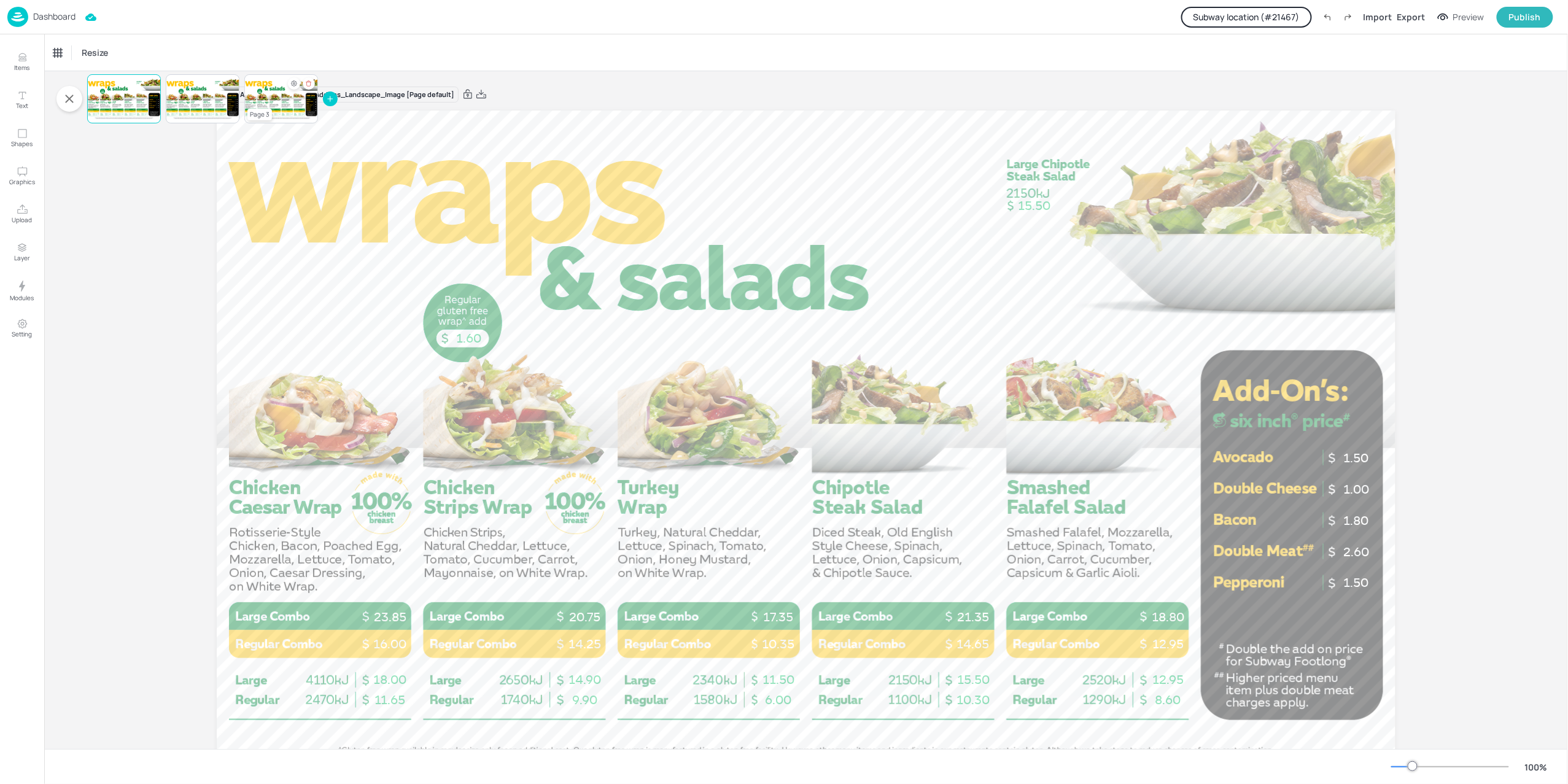
click at [280, 91] on div at bounding box center [281, 99] width 74 height 42
click at [199, 85] on div at bounding box center [202, 99] width 74 height 42
click at [269, 99] on div at bounding box center [281, 99] width 74 height 42
